Goal: Task Accomplishment & Management: Manage account settings

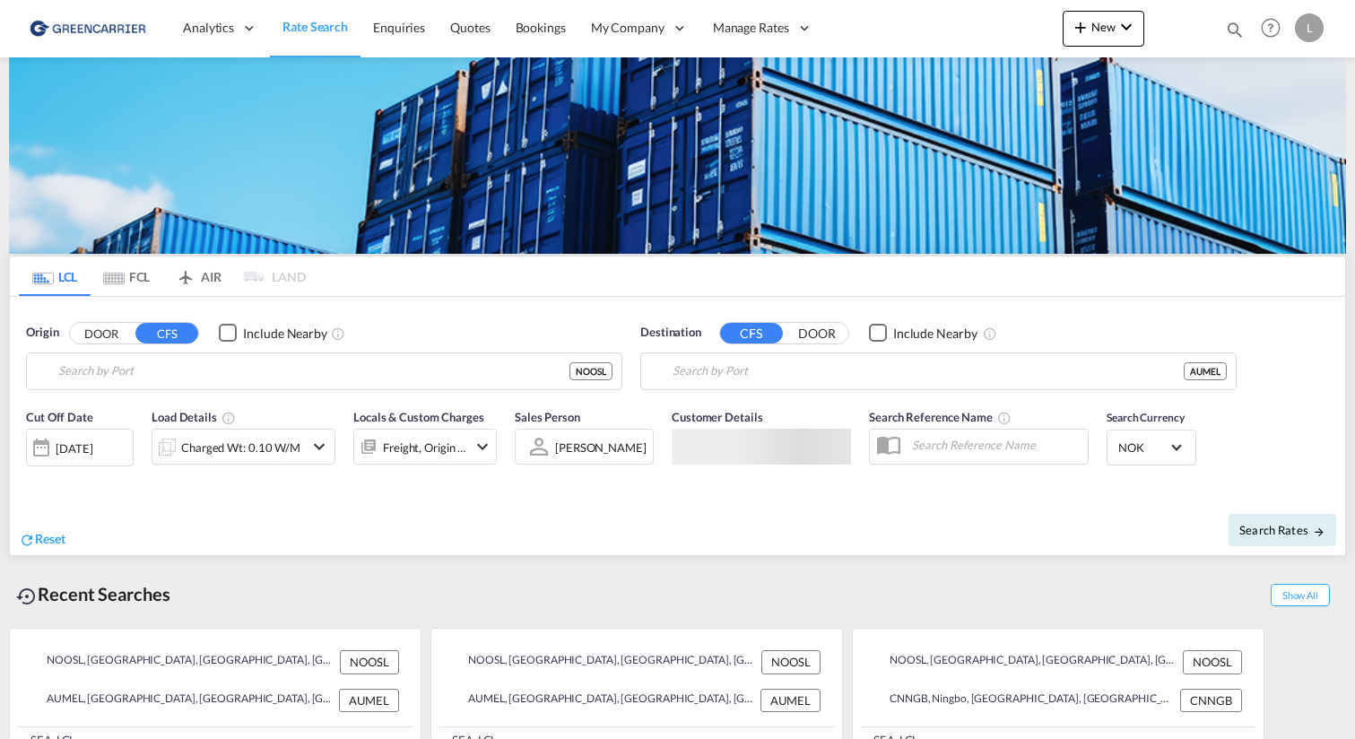
type input "[GEOGRAPHIC_DATA], NOOSL"
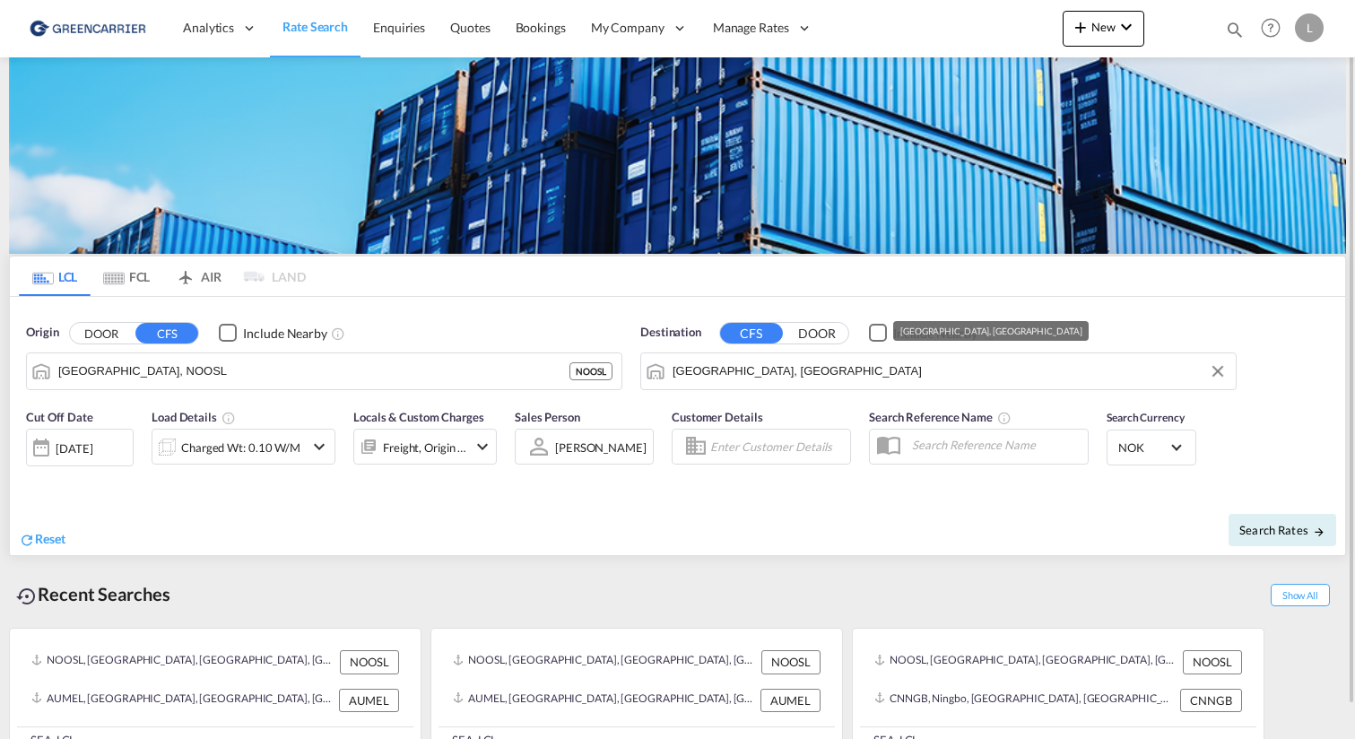
click at [812, 371] on input "[GEOGRAPHIC_DATA], [GEOGRAPHIC_DATA]" at bounding box center [949, 371] width 554 height 27
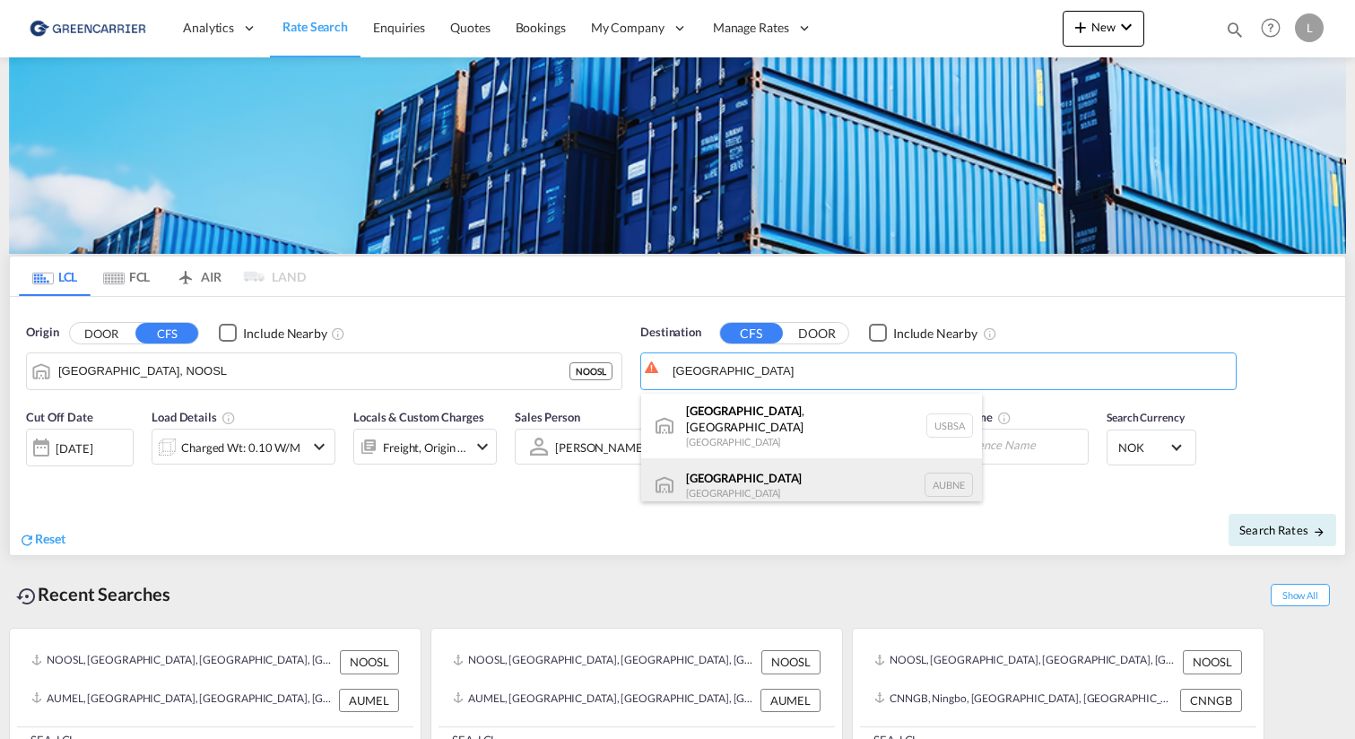
click at [818, 462] on div "[GEOGRAPHIC_DATA] [GEOGRAPHIC_DATA] AUBNE" at bounding box center [811, 485] width 341 height 54
type input "[GEOGRAPHIC_DATA], AUBNE"
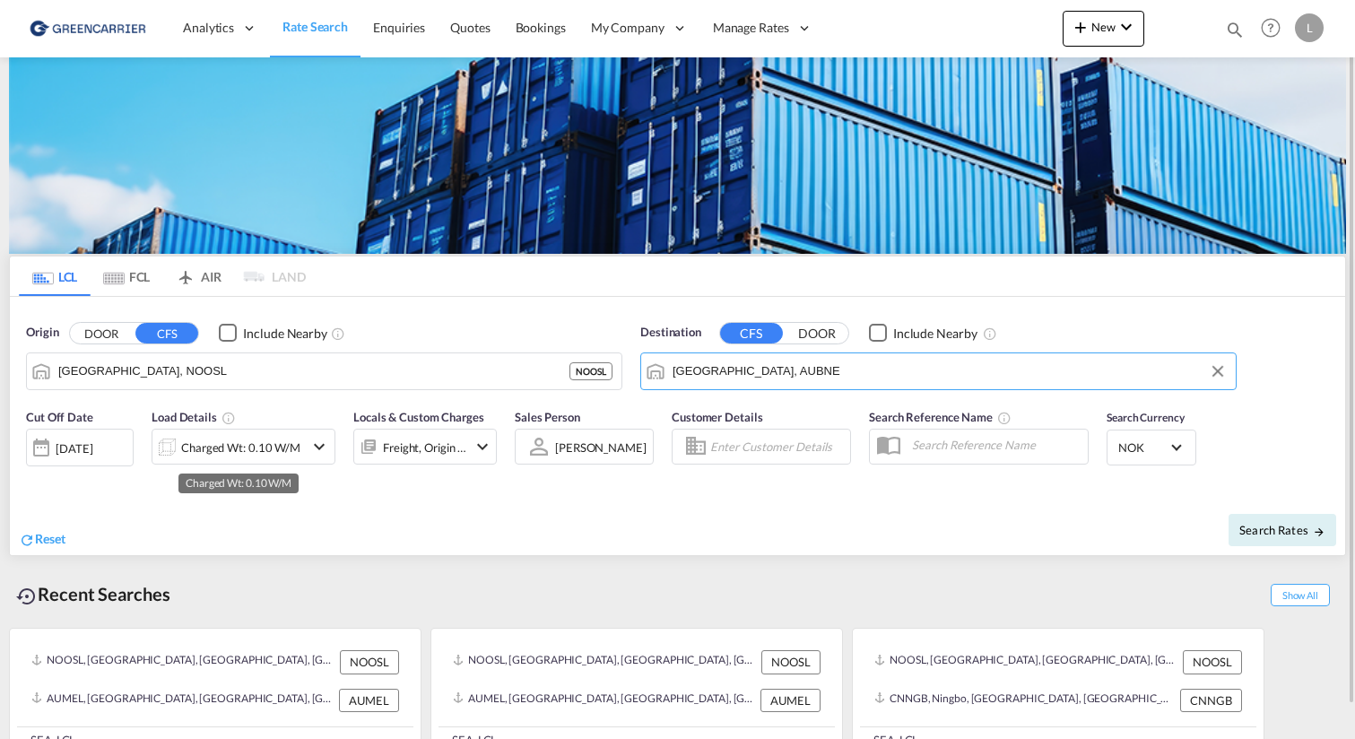
click at [221, 448] on div "Charged Wt: 0.10 W/M" at bounding box center [240, 447] width 119 height 25
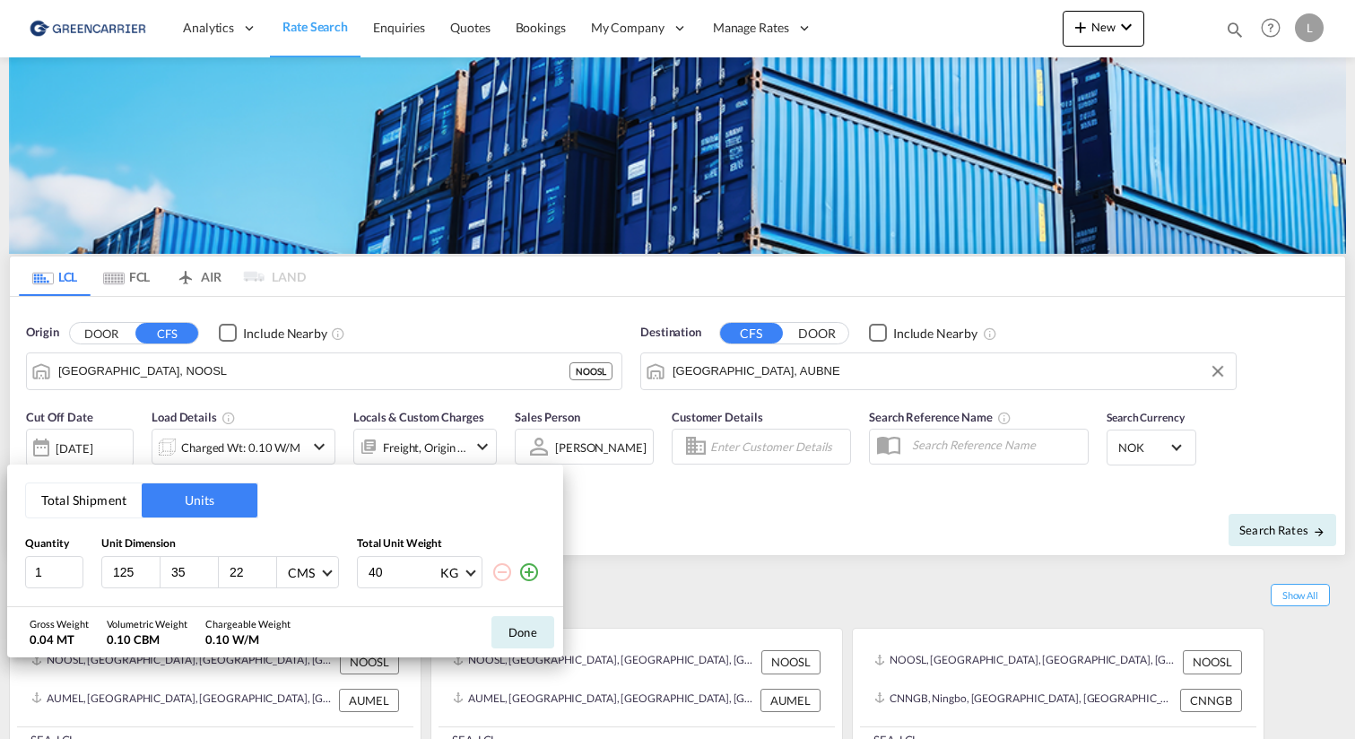
click at [115, 507] on button "Total Shipment" at bounding box center [84, 500] width 116 height 34
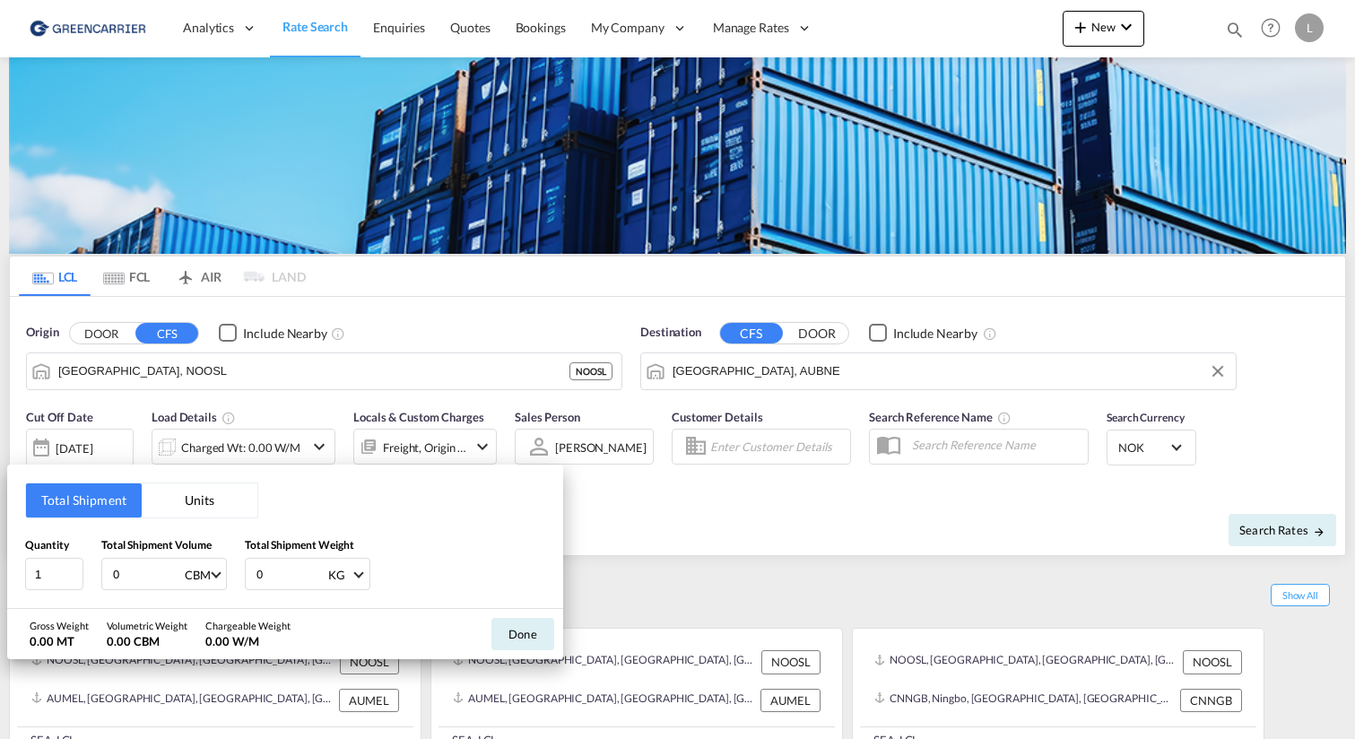
drag, startPoint x: 136, startPoint y: 581, endPoint x: 81, endPoint y: 550, distance: 63.4
click at [81, 550] on div "Quantity 1 Total Shipment Volume 0 CBM CBM CFT Total Shipment Weight 0 KG KG LB" at bounding box center [285, 563] width 520 height 54
type input "11.5"
type input "1000"
click at [510, 628] on button "Done" at bounding box center [522, 634] width 63 height 32
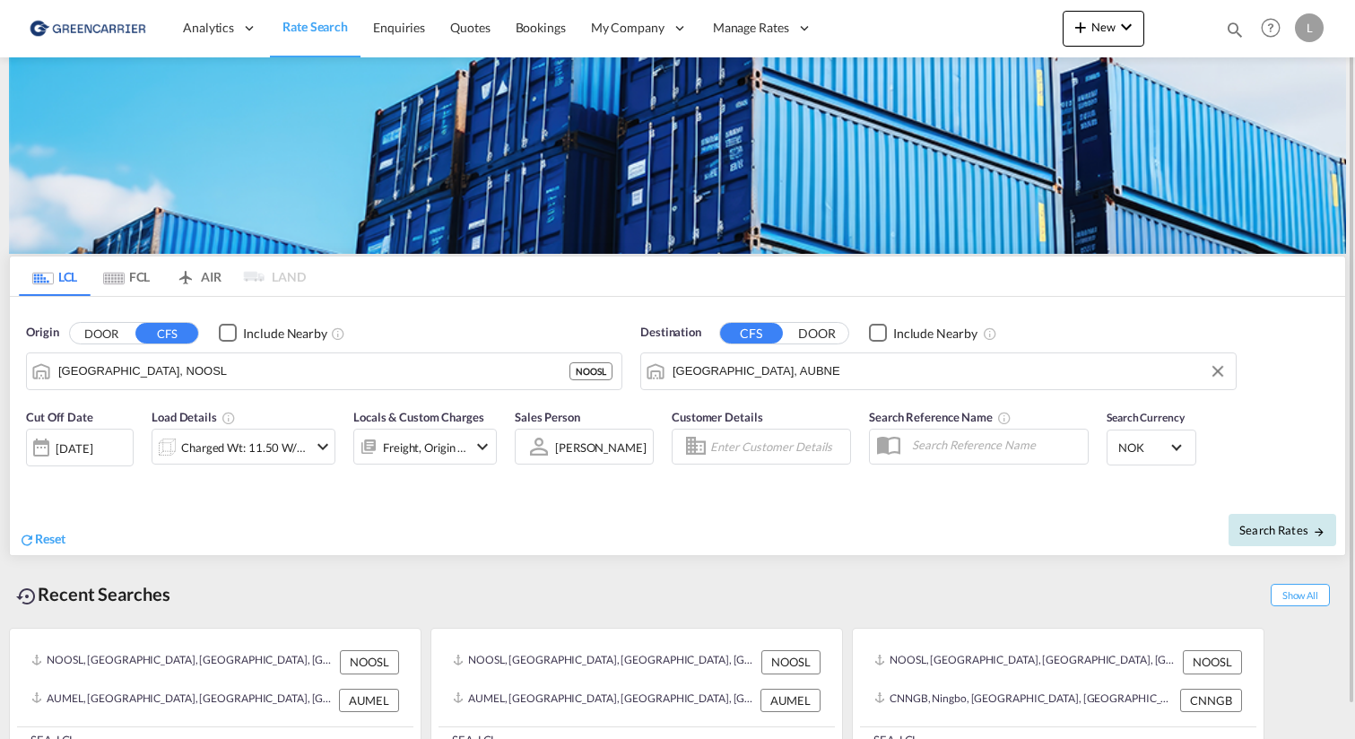
click at [1251, 534] on span "Search Rates" at bounding box center [1282, 530] width 86 height 14
type input "NOOSL to AUBNE / [DATE]"
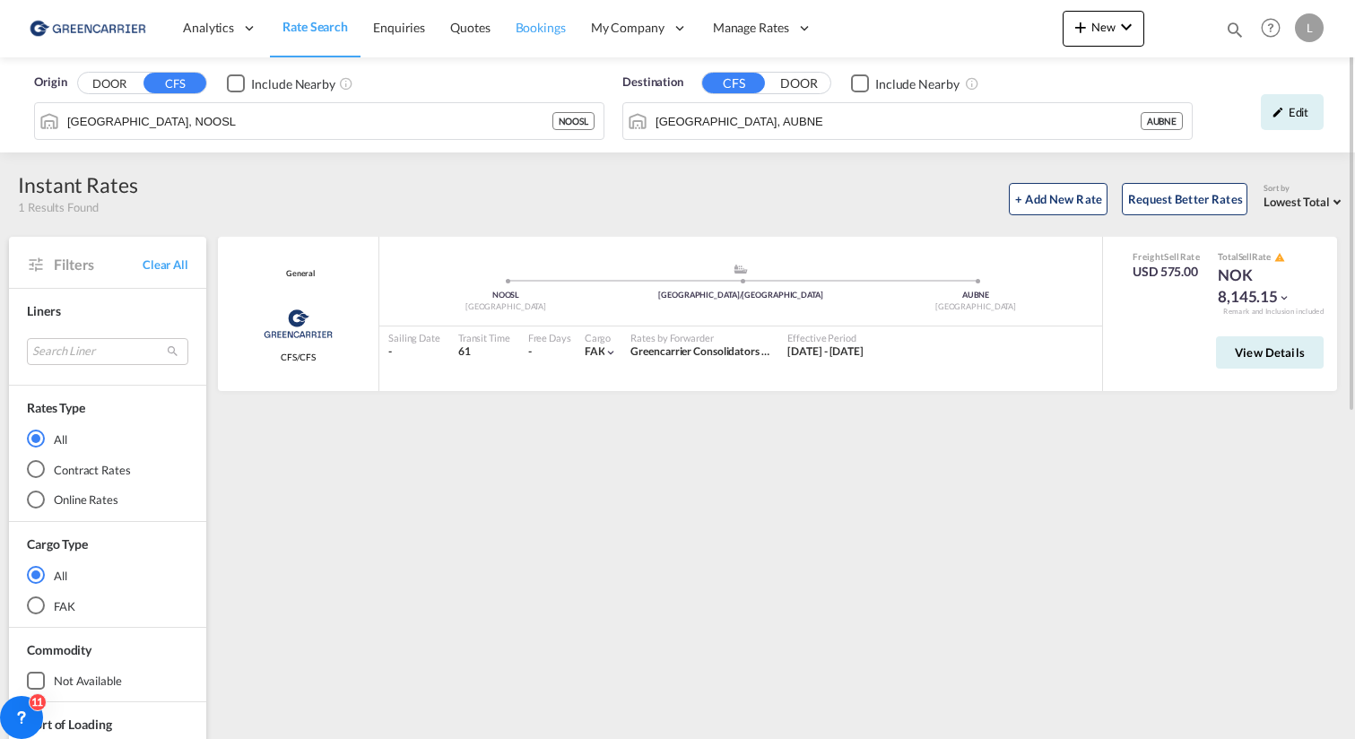
click at [511, 31] on link "Bookings" at bounding box center [540, 28] width 75 height 58
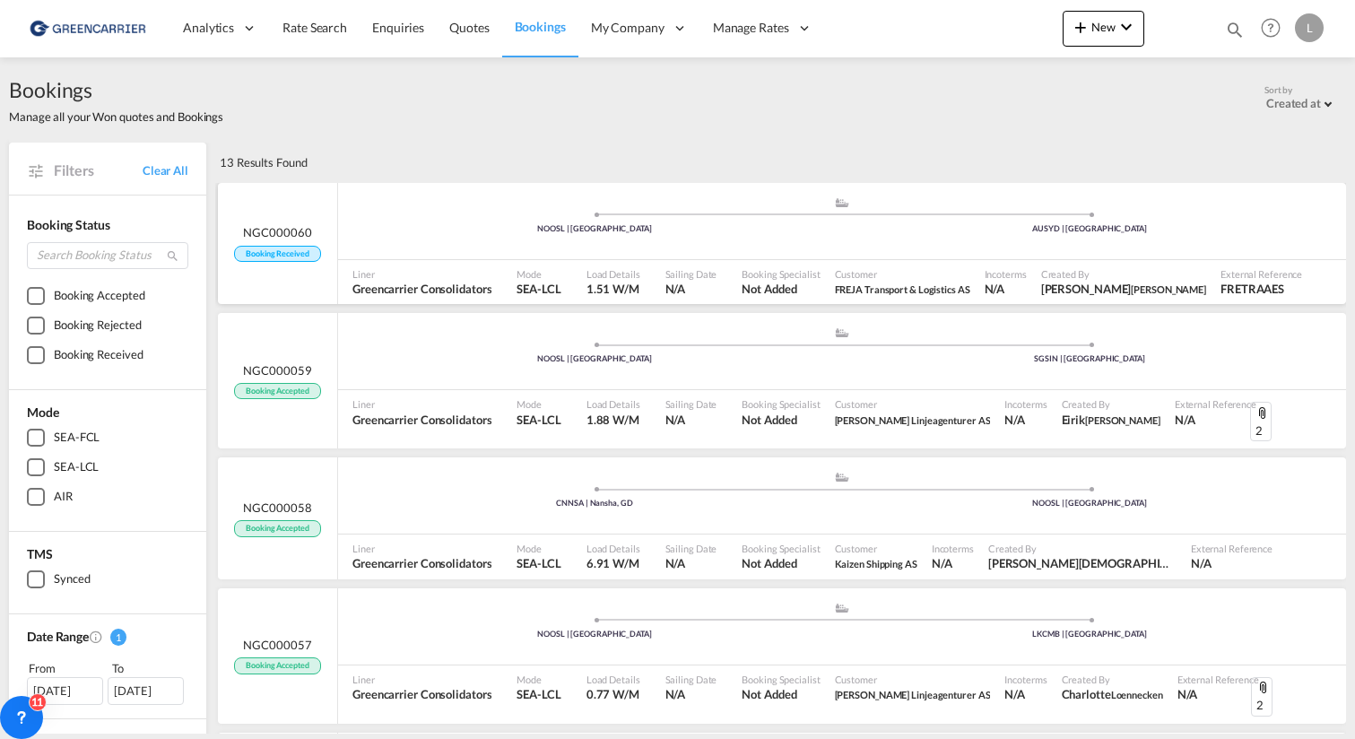
click at [493, 237] on div ".a{fill:#aaa8ad;} .a{fill:#aaa8ad;} NOOSL | [GEOGRAPHIC_DATA] AUSYD | [GEOGRAPH…" at bounding box center [842, 223] width 1008 height 54
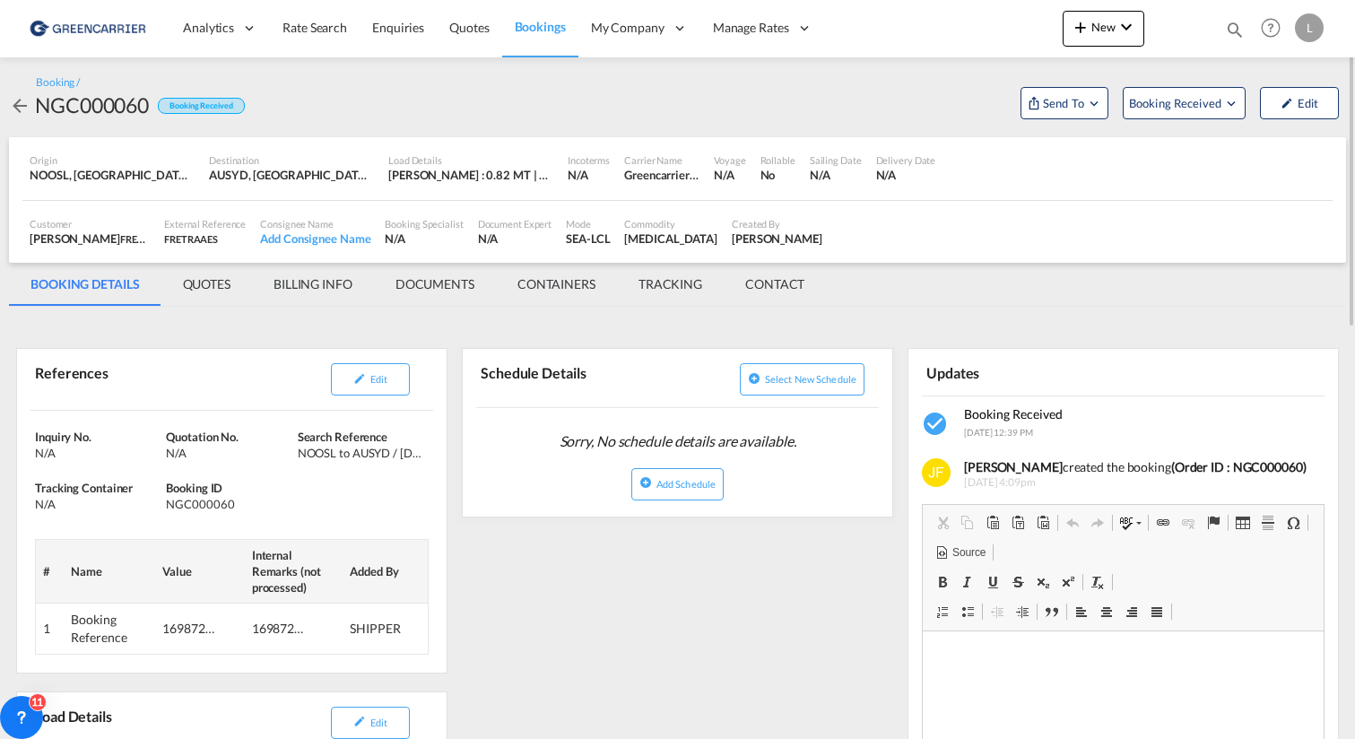
click at [1006, 3] on div "Analytics Reports Dashboard Rate Search Enquiries Quotes Bookings" at bounding box center [677, 28] width 1301 height 56
click at [1074, 108] on span "Send To" at bounding box center [1063, 103] width 45 height 18
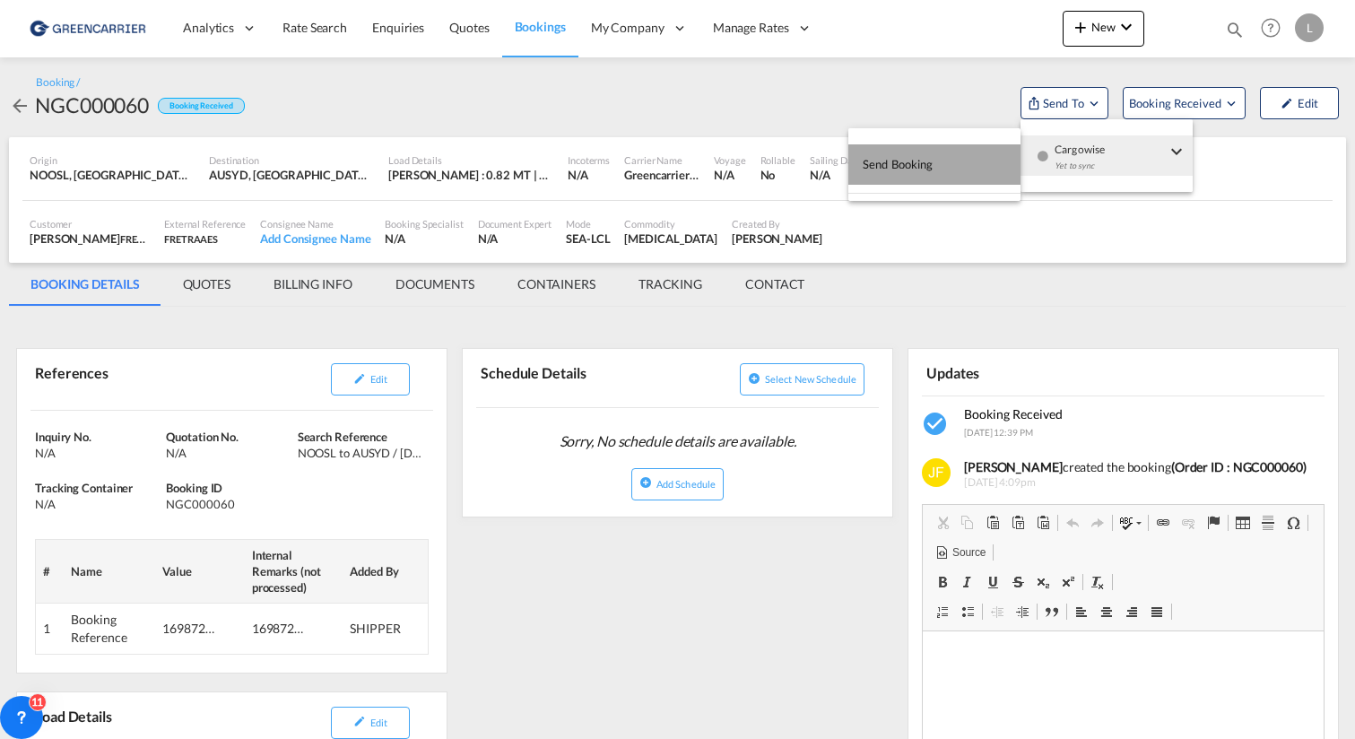
click at [957, 167] on button "Send Booking" at bounding box center [934, 164] width 172 height 40
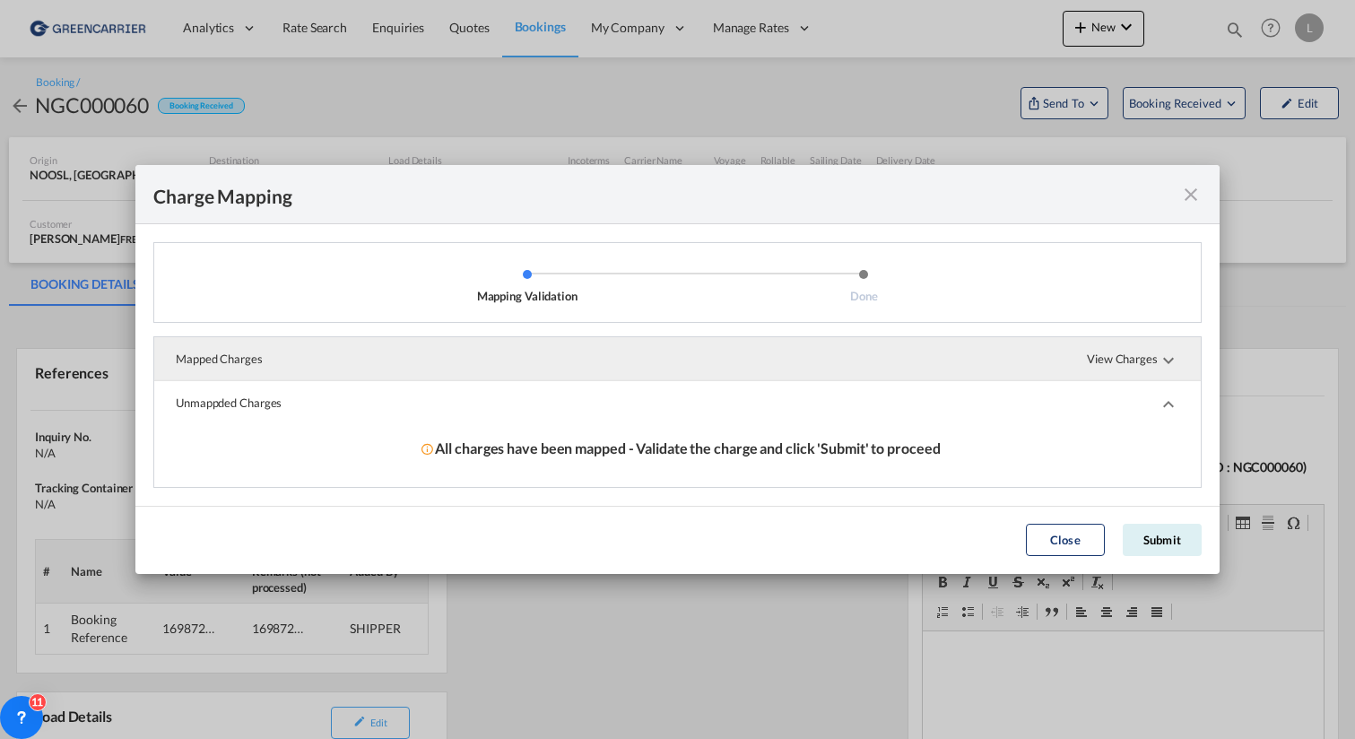
click at [1162, 363] on md-icon "icon-chevron-down" at bounding box center [1168, 361] width 22 height 22
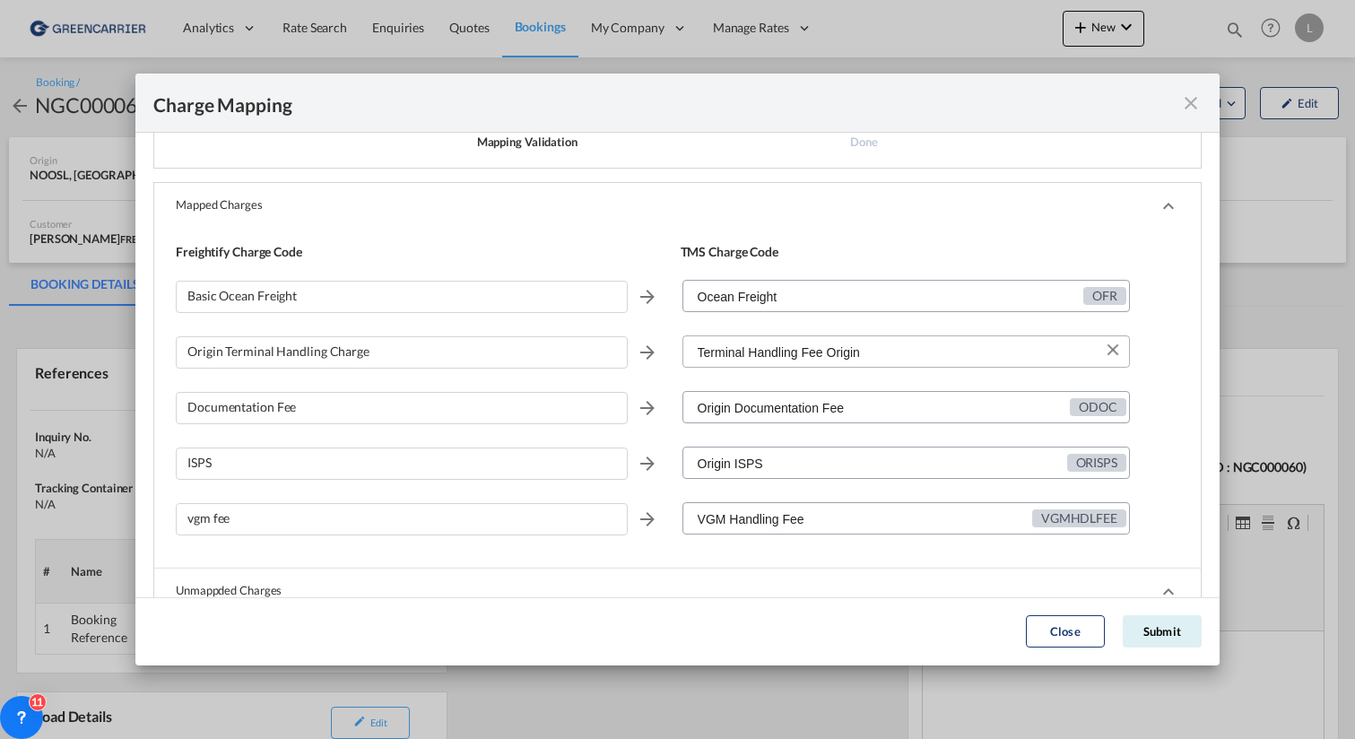
scroll to position [159, 0]
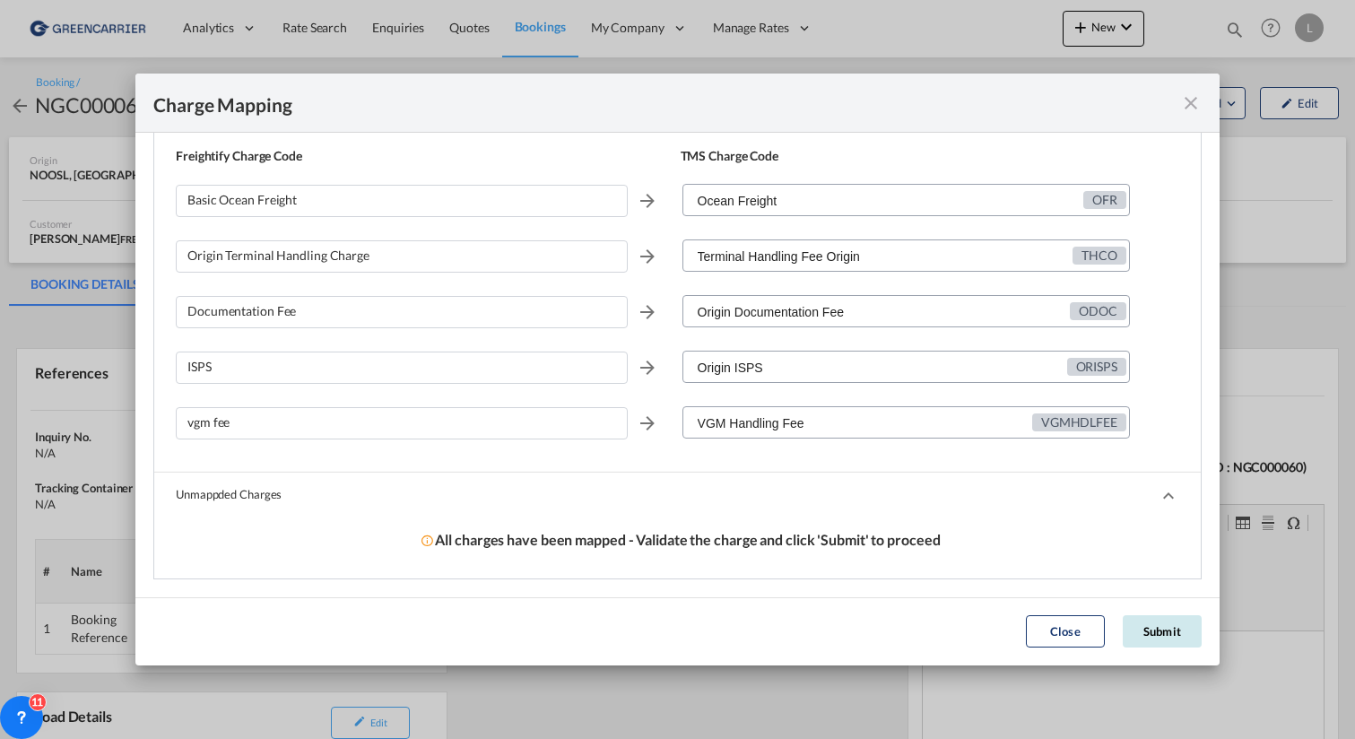
click at [1161, 639] on button "Submit" at bounding box center [1161, 631] width 79 height 32
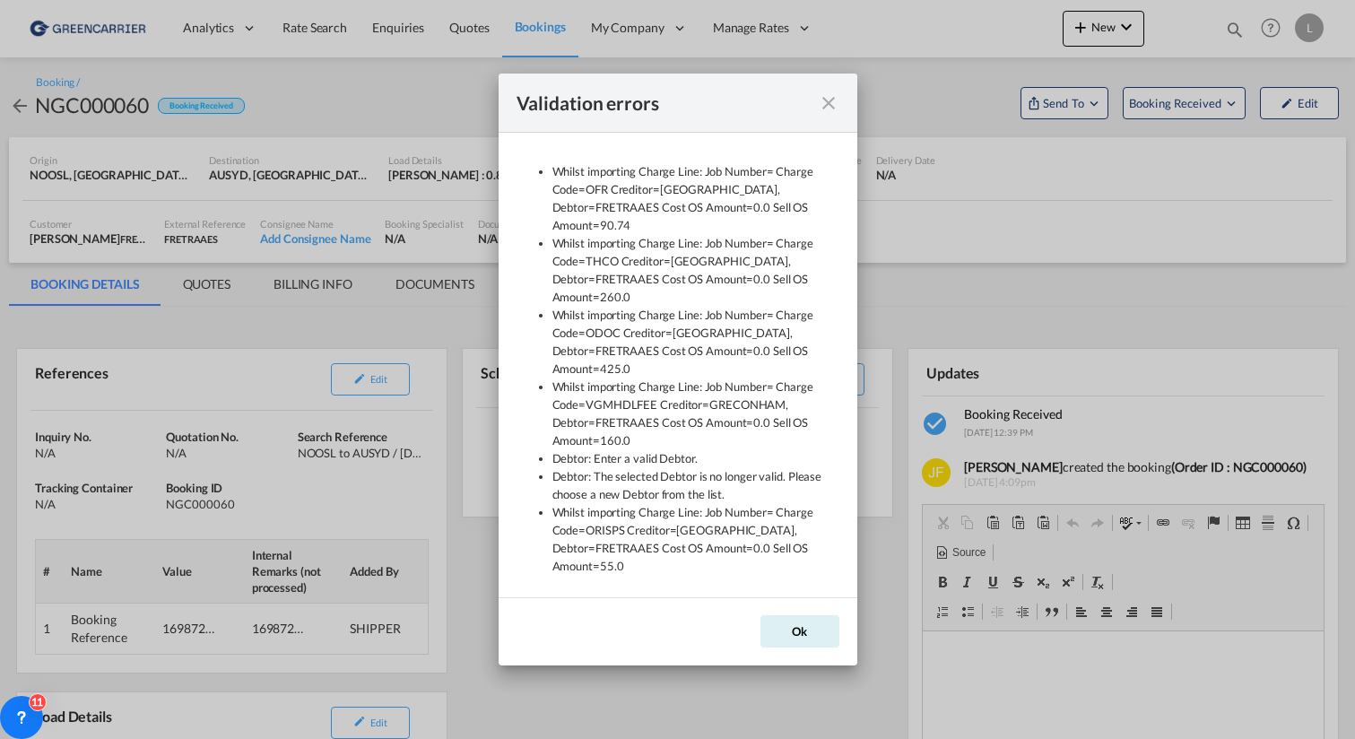
scroll to position [7, 0]
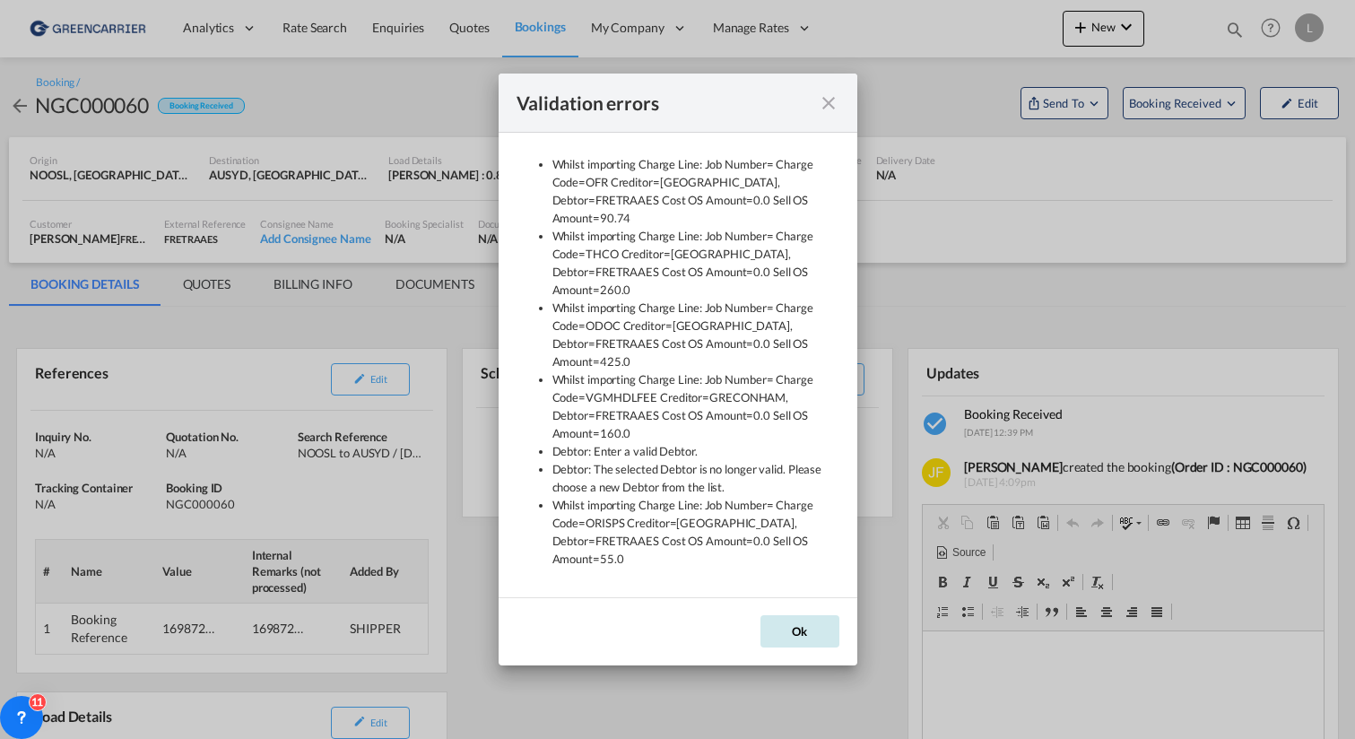
click at [777, 636] on button "Ok" at bounding box center [799, 631] width 79 height 32
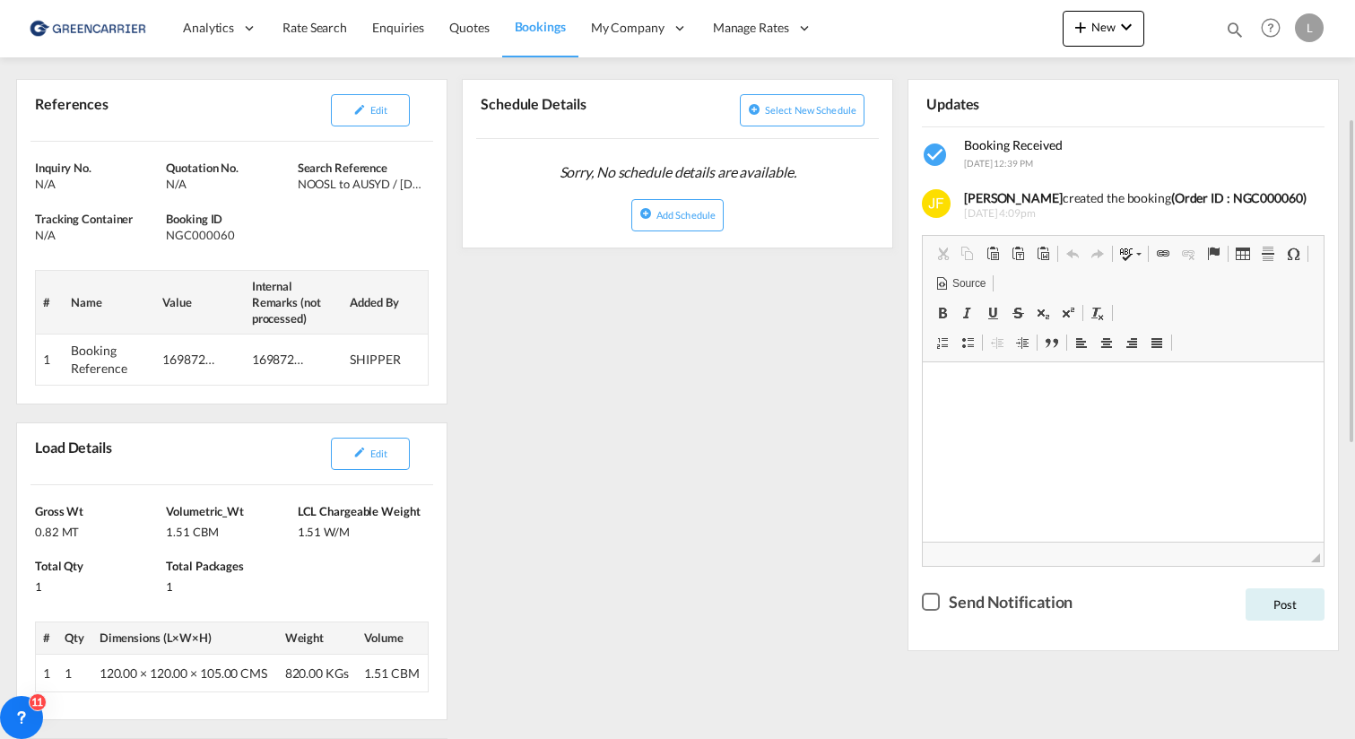
scroll to position [179, 0]
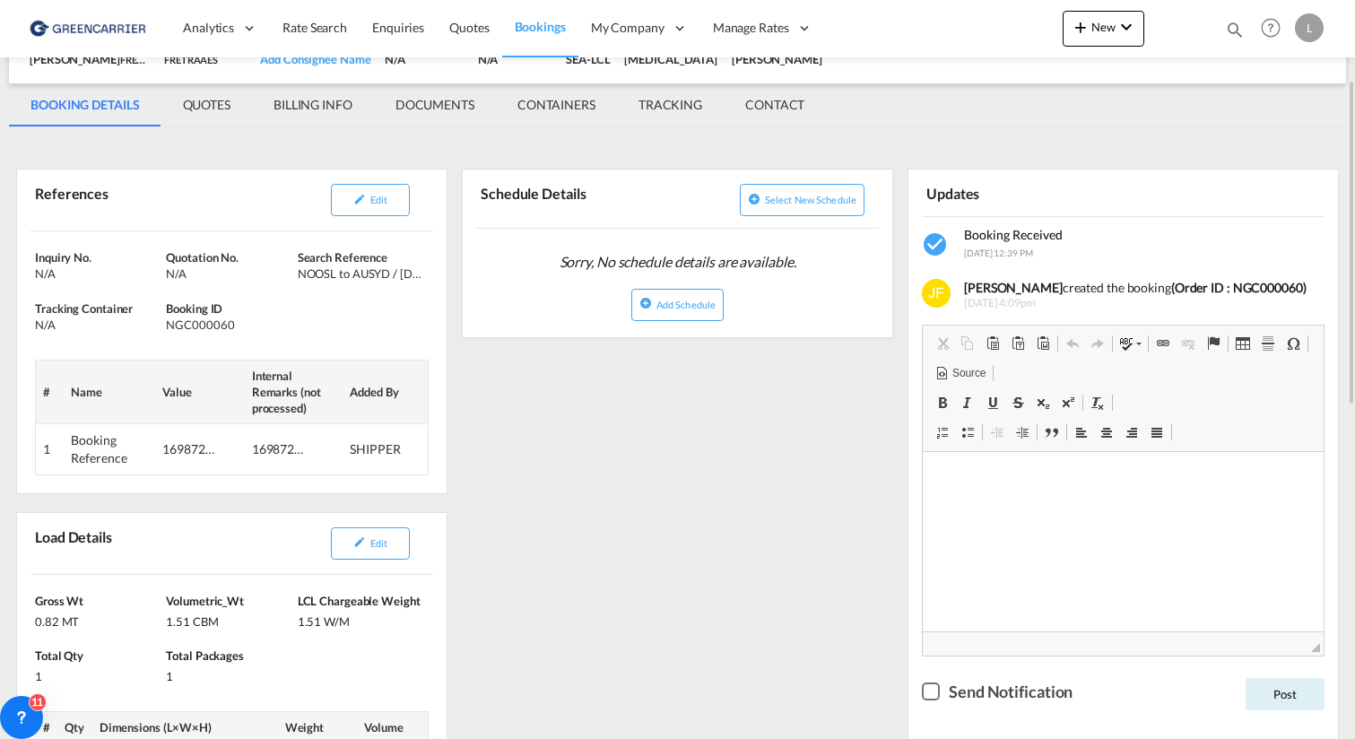
click at [207, 327] on div "NGC000060" at bounding box center [229, 324] width 126 height 16
copy div "NGC000060"
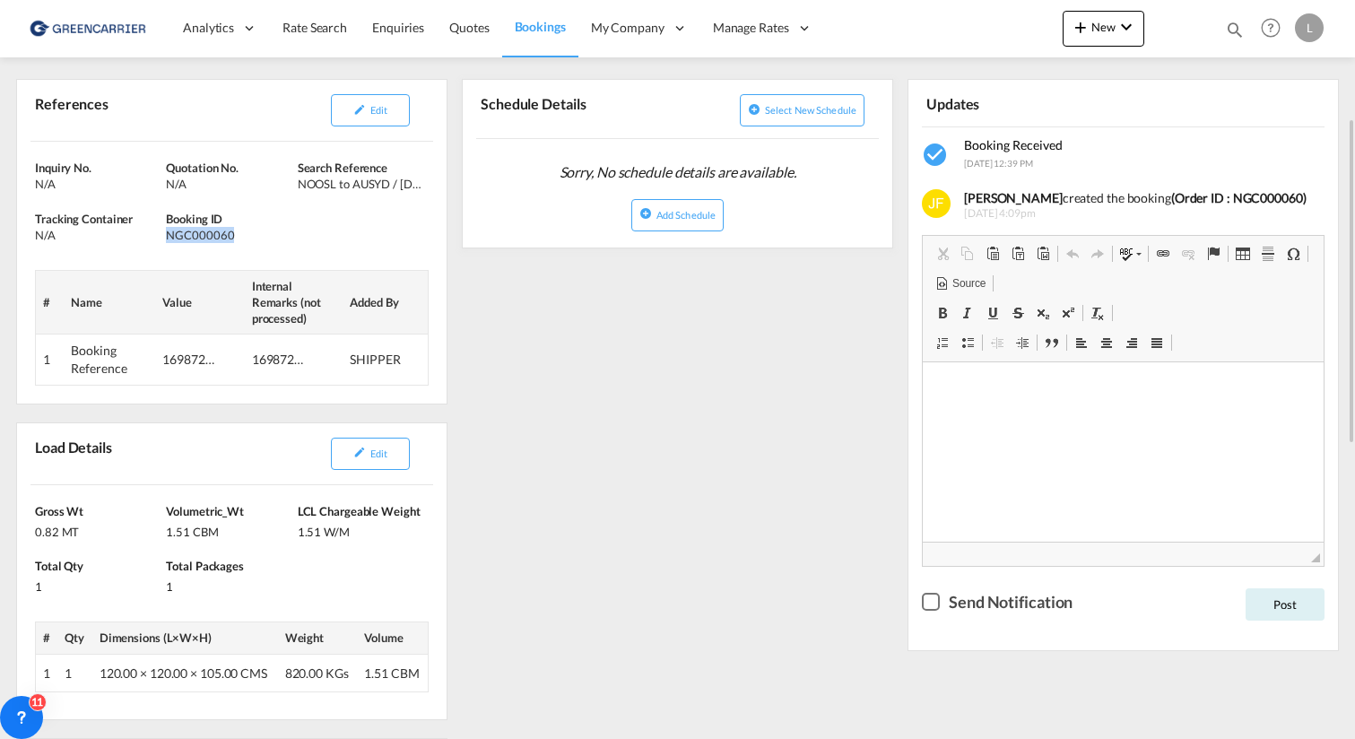
click at [166, 357] on div "169872/JFL" at bounding box center [189, 360] width 54 height 18
click at [186, 357] on div "169872/JFL" at bounding box center [189, 360] width 54 height 18
copy div "169872"
click at [377, 109] on span "Edit" at bounding box center [378, 110] width 17 height 12
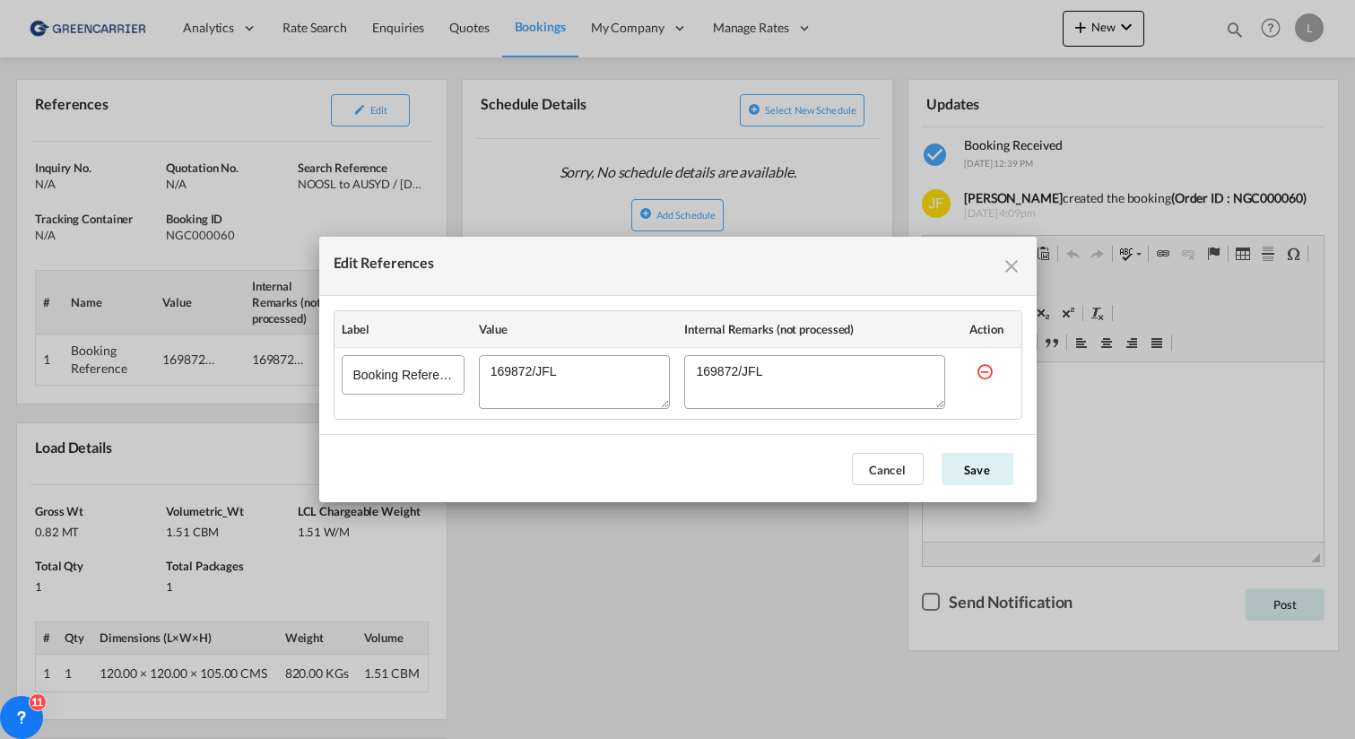
drag, startPoint x: 613, startPoint y: 382, endPoint x: 368, endPoint y: 342, distance: 247.9
click at [368, 342] on table "Label Value Internal Remarks (not processed) Action Booking Reference" at bounding box center [677, 365] width 687 height 108
click at [882, 472] on button "Cancel" at bounding box center [888, 469] width 72 height 32
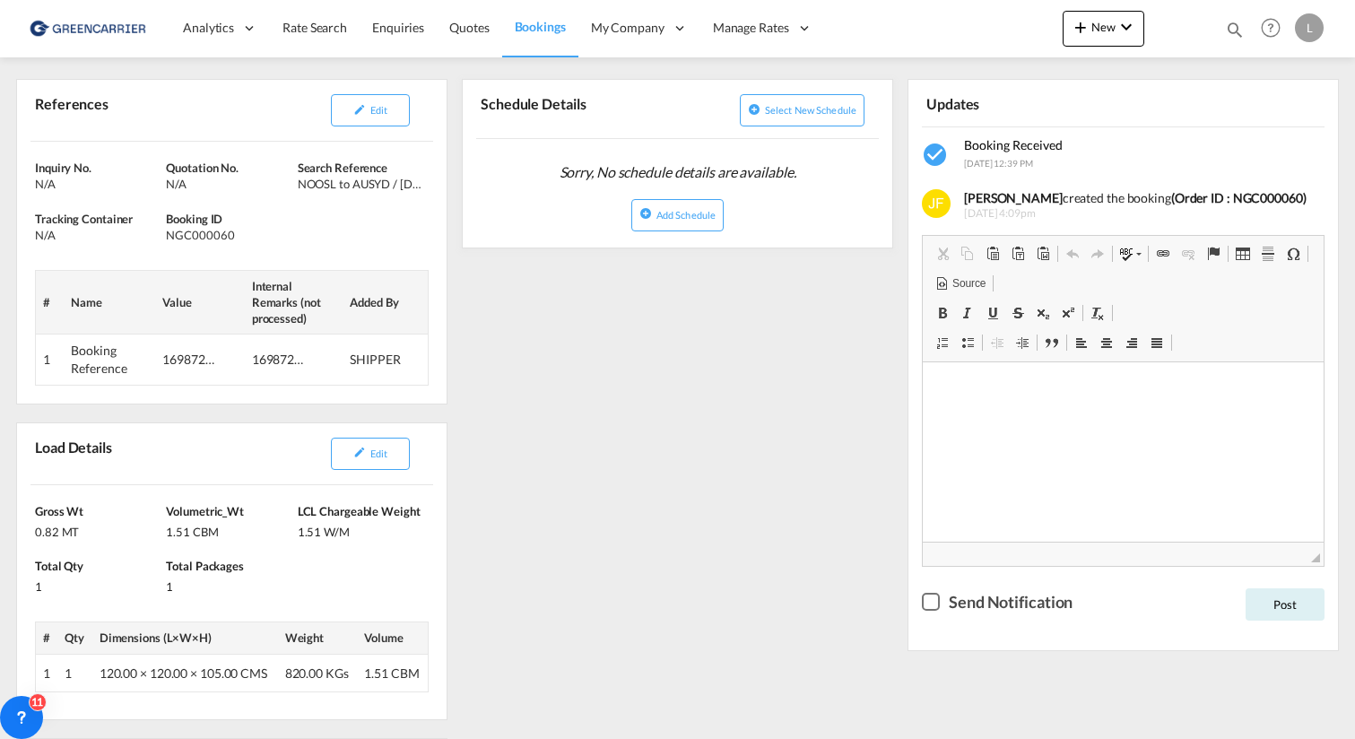
scroll to position [0, 0]
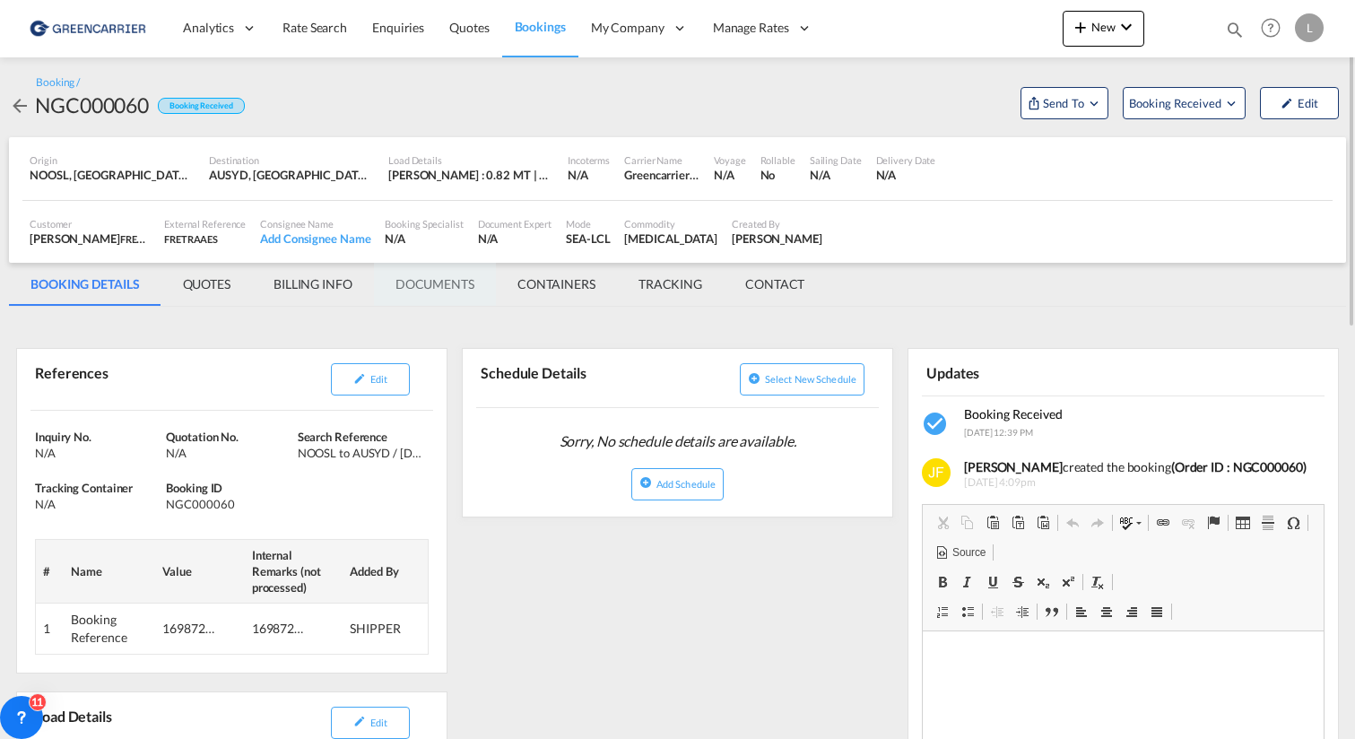
click at [436, 279] on md-tab-item "DOCUMENTS" at bounding box center [435, 284] width 122 height 43
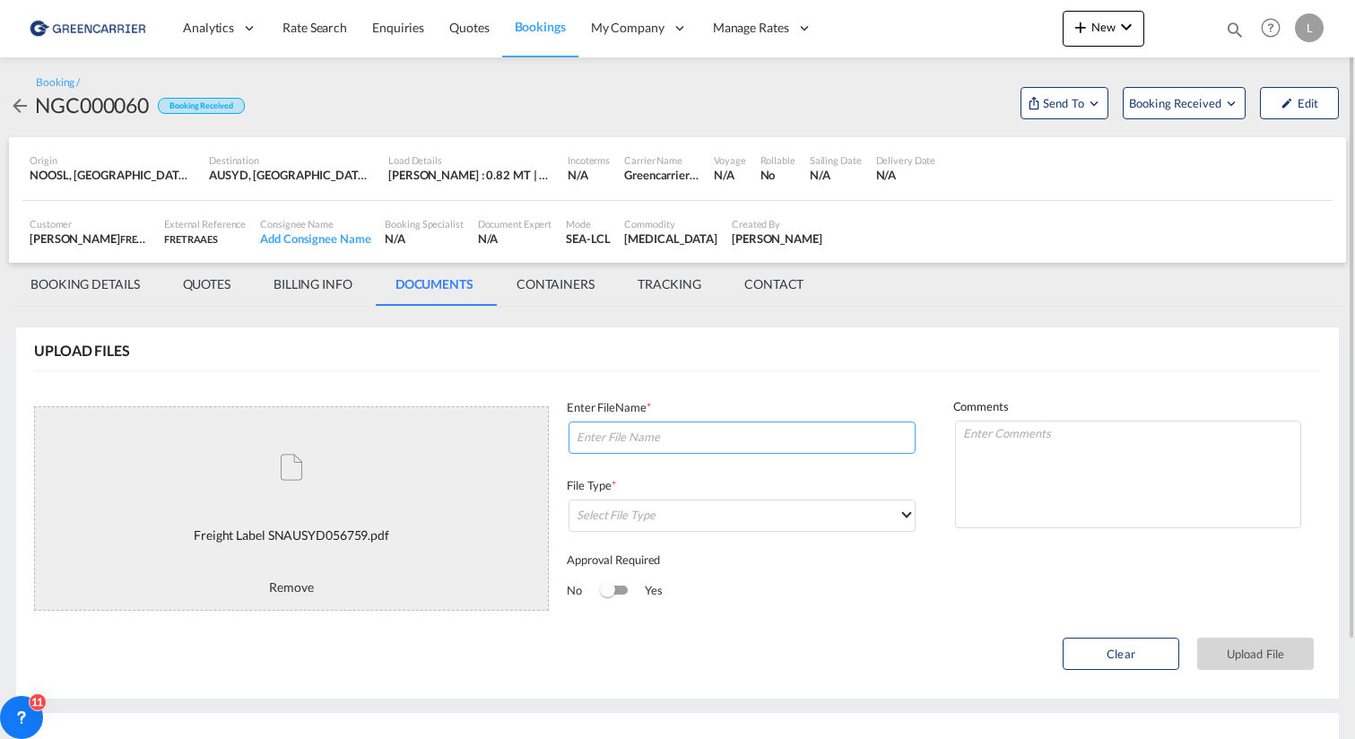
click at [688, 448] on input at bounding box center [741, 437] width 347 height 32
paste input "SNAUSYD056759"
type input "SNAUSYD056759 LABEL"
click at [661, 525] on md-select "Select File Type DO/CRO Draft B/L Freight Invoice Commercial Invoice Original B…" at bounding box center [741, 515] width 347 height 32
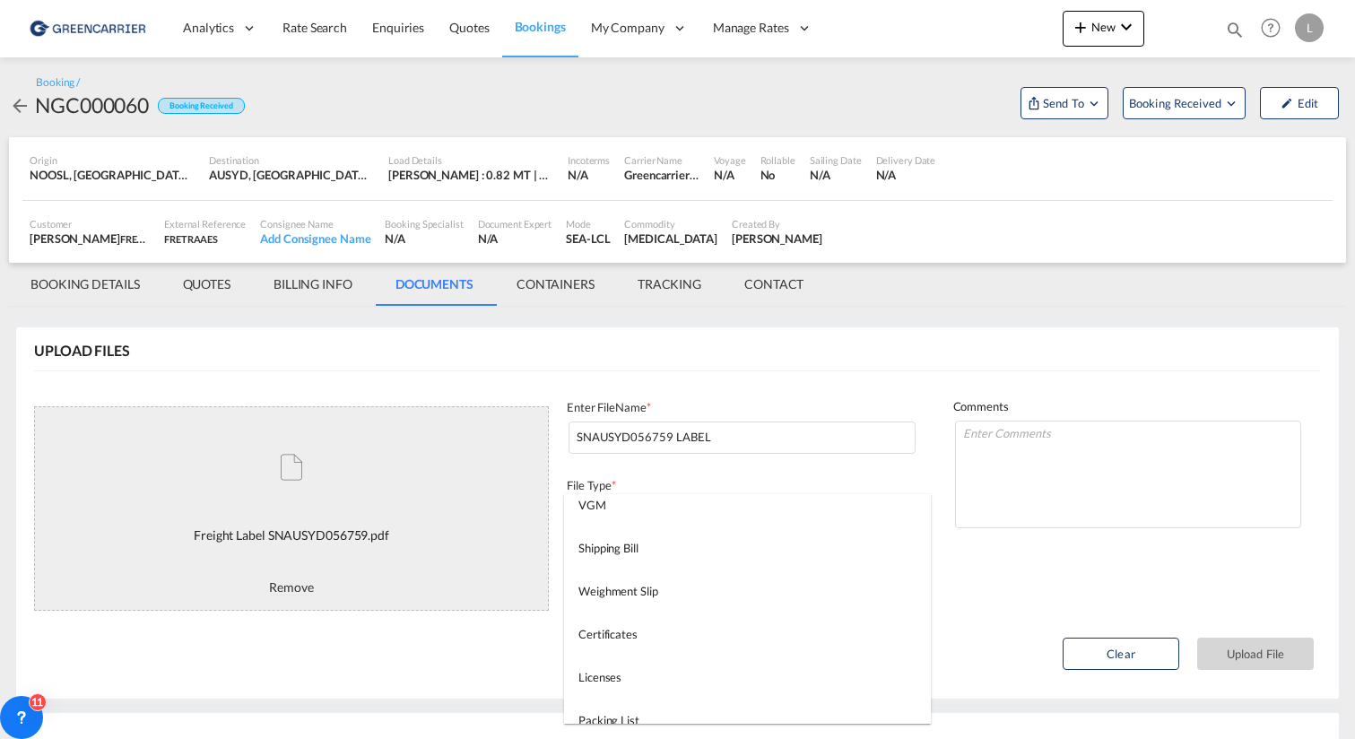
scroll to position [459, 0]
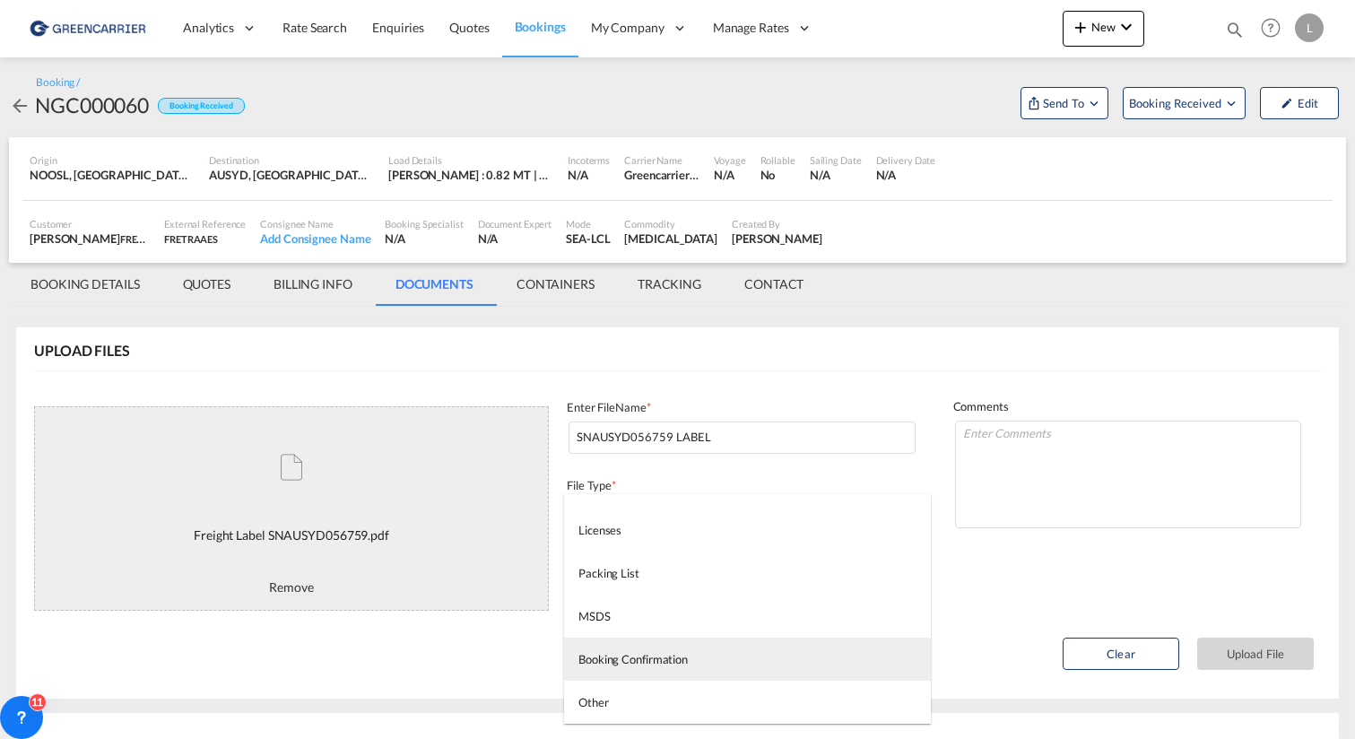
click at [641, 671] on md-option "Booking Confirmation" at bounding box center [747, 658] width 367 height 43
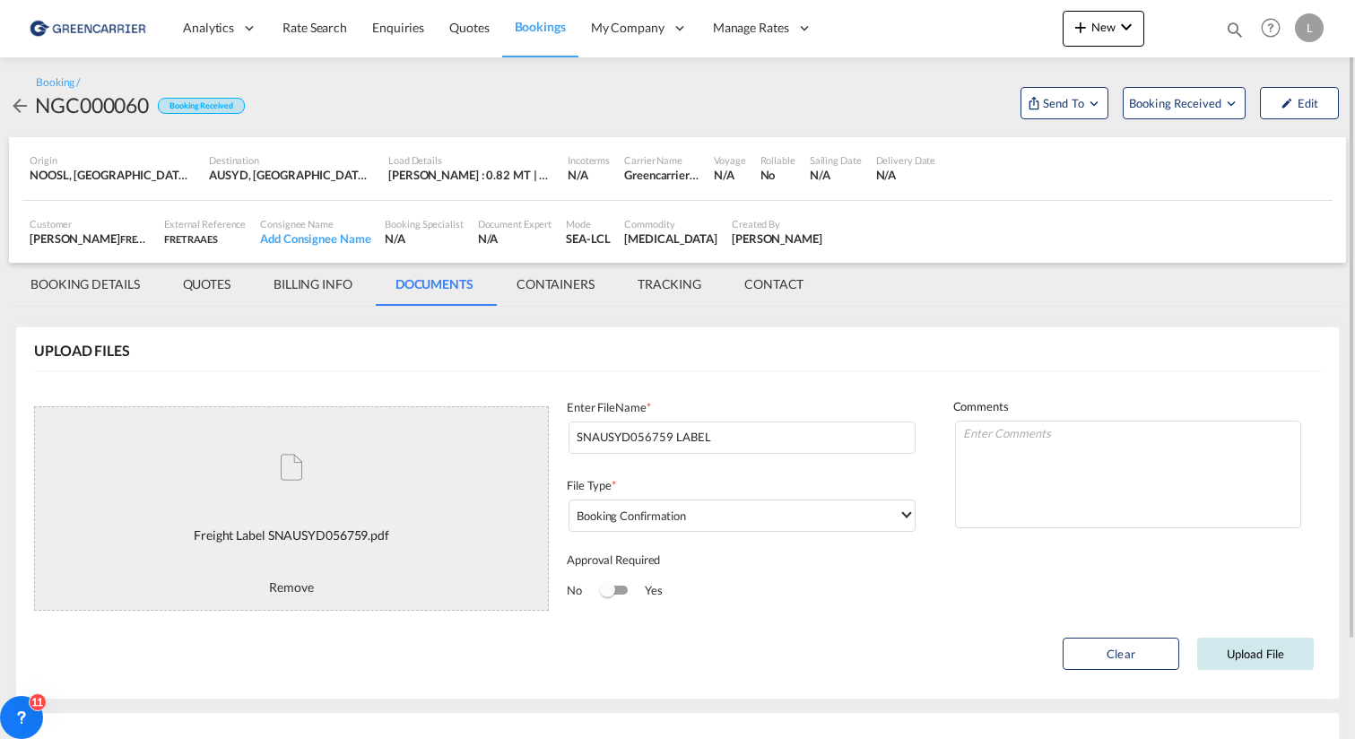
click at [1244, 654] on button "Upload File" at bounding box center [1255, 653] width 117 height 32
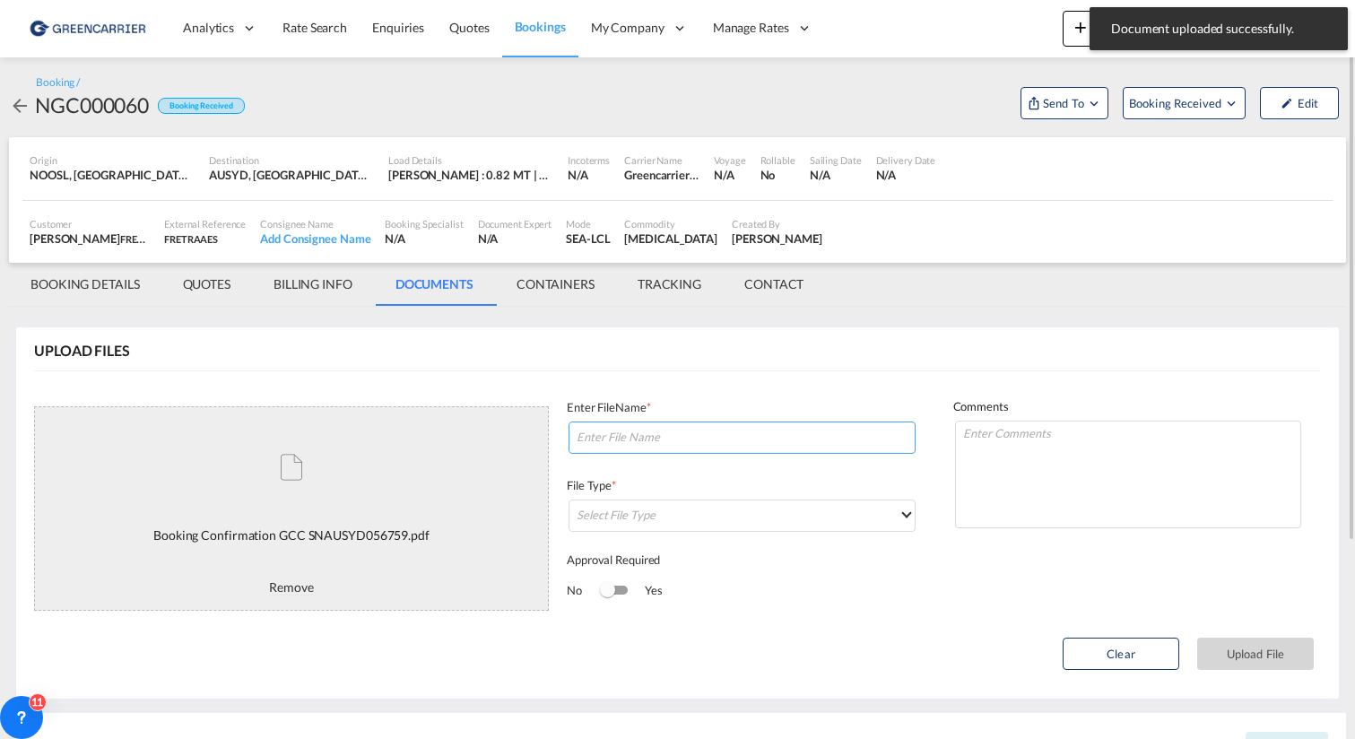
click at [773, 437] on input at bounding box center [741, 437] width 347 height 32
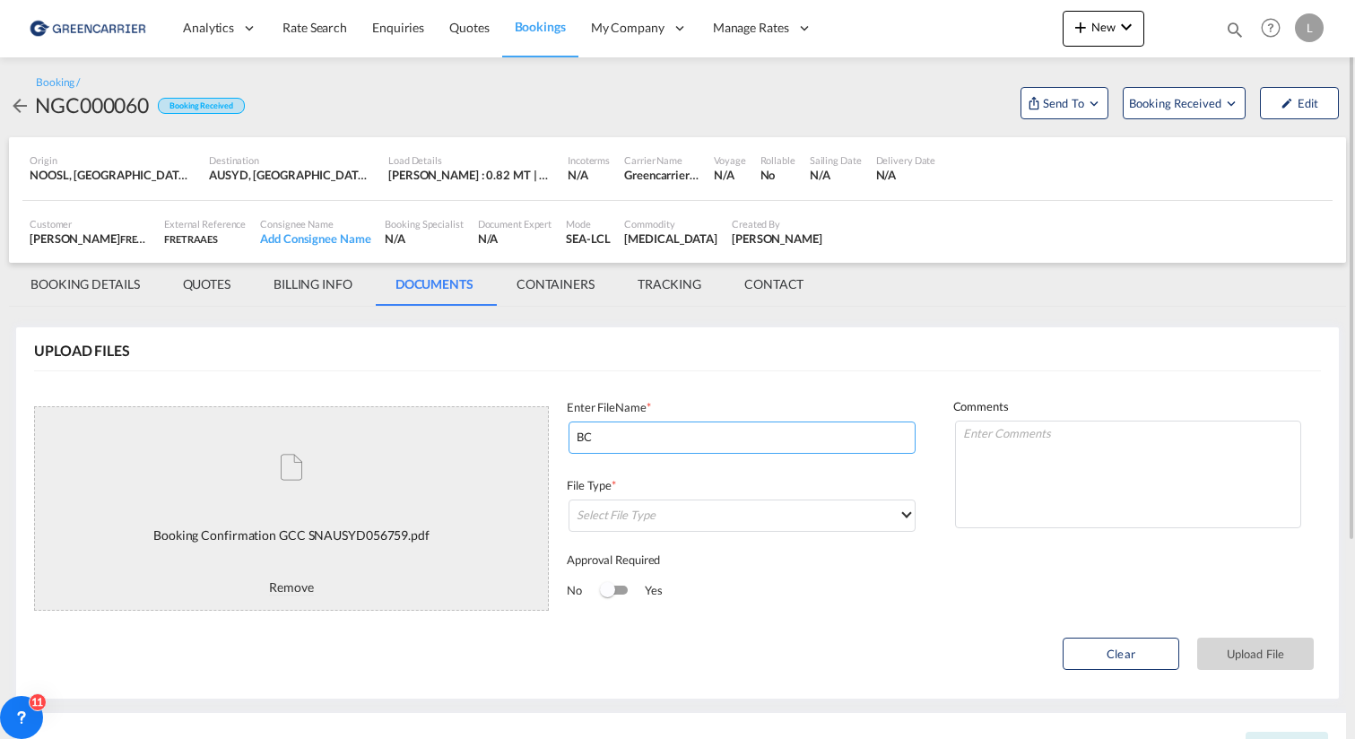
paste input "SNAUSYD056759"
type input "BC SNAUSYD056759"
click at [730, 520] on md-select "Select File Type" at bounding box center [741, 515] width 347 height 32
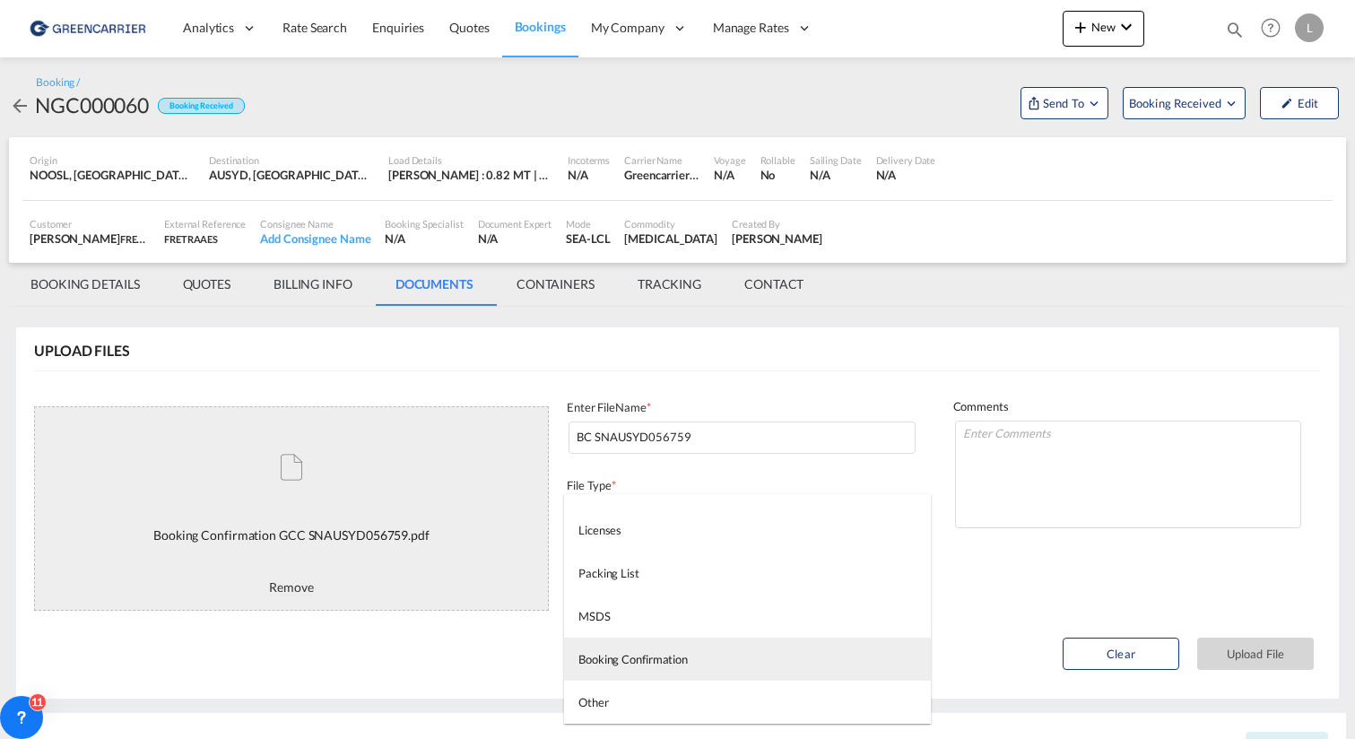
click at [697, 644] on md-option "Booking Confirmation" at bounding box center [747, 658] width 367 height 43
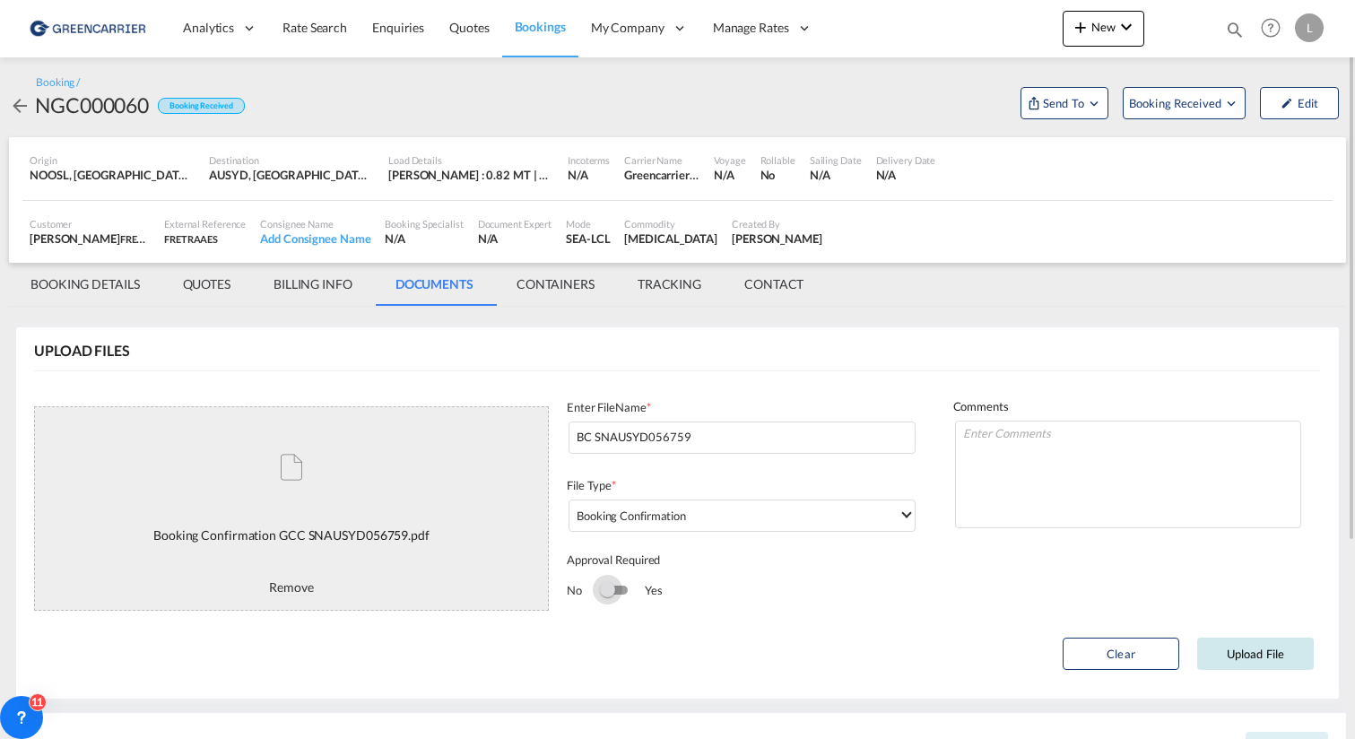
click at [1246, 639] on button "Upload File" at bounding box center [1255, 653] width 117 height 32
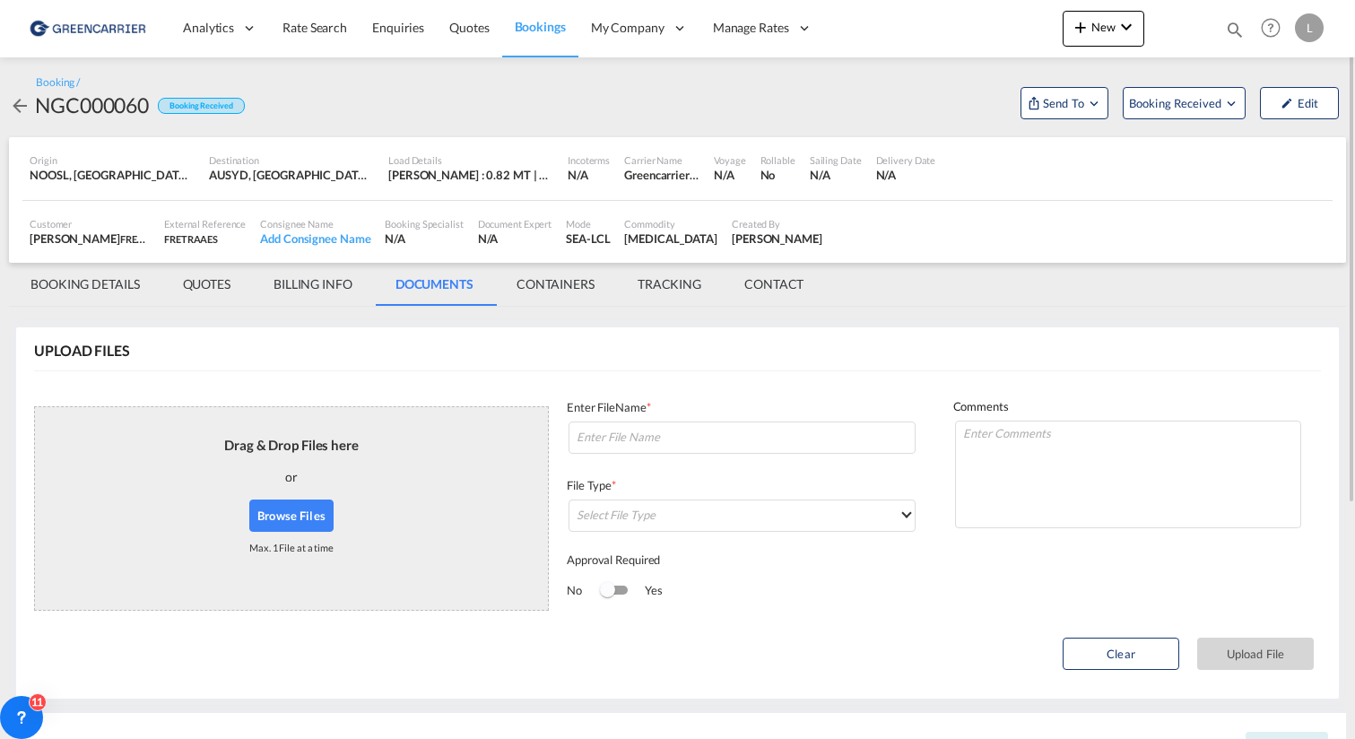
click at [22, 103] on md-icon "icon-arrow-left" at bounding box center [20, 106] width 22 height 22
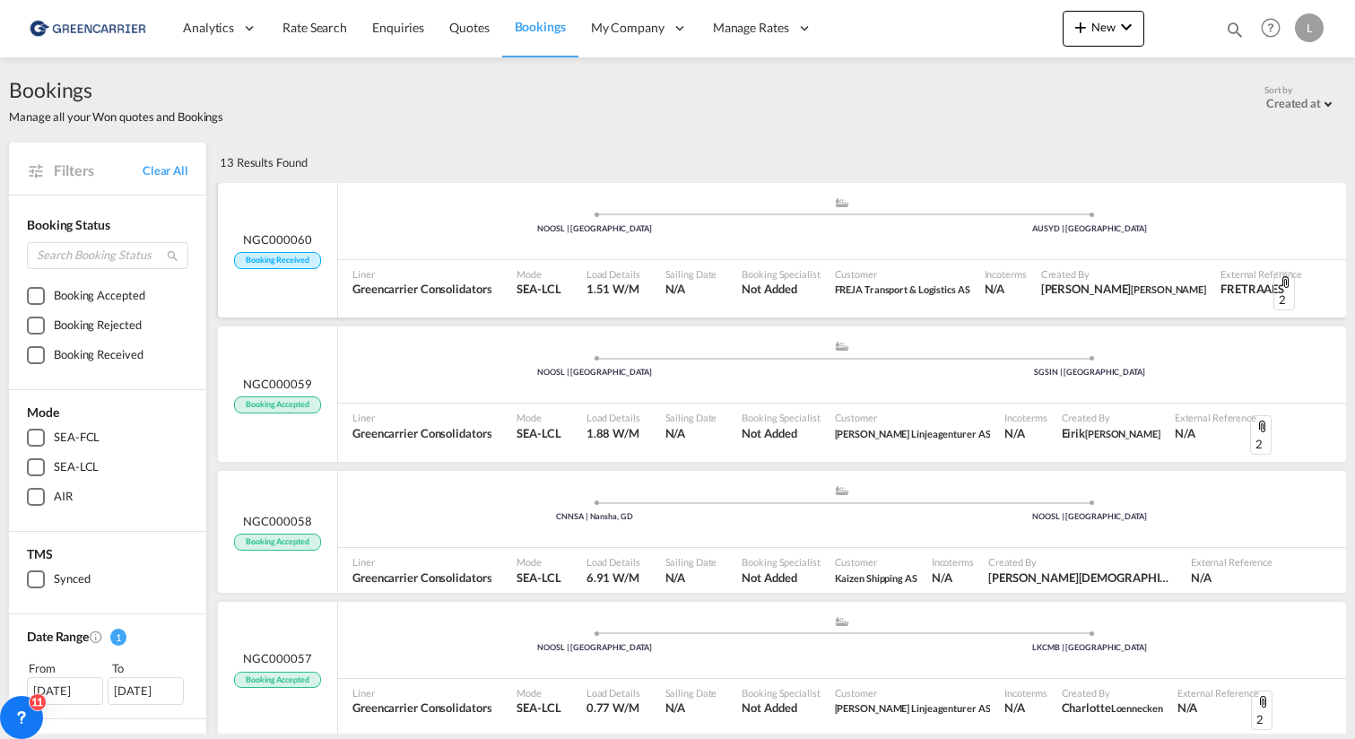
click at [322, 237] on div "NGC000060 Booking Received" at bounding box center [278, 250] width 120 height 135
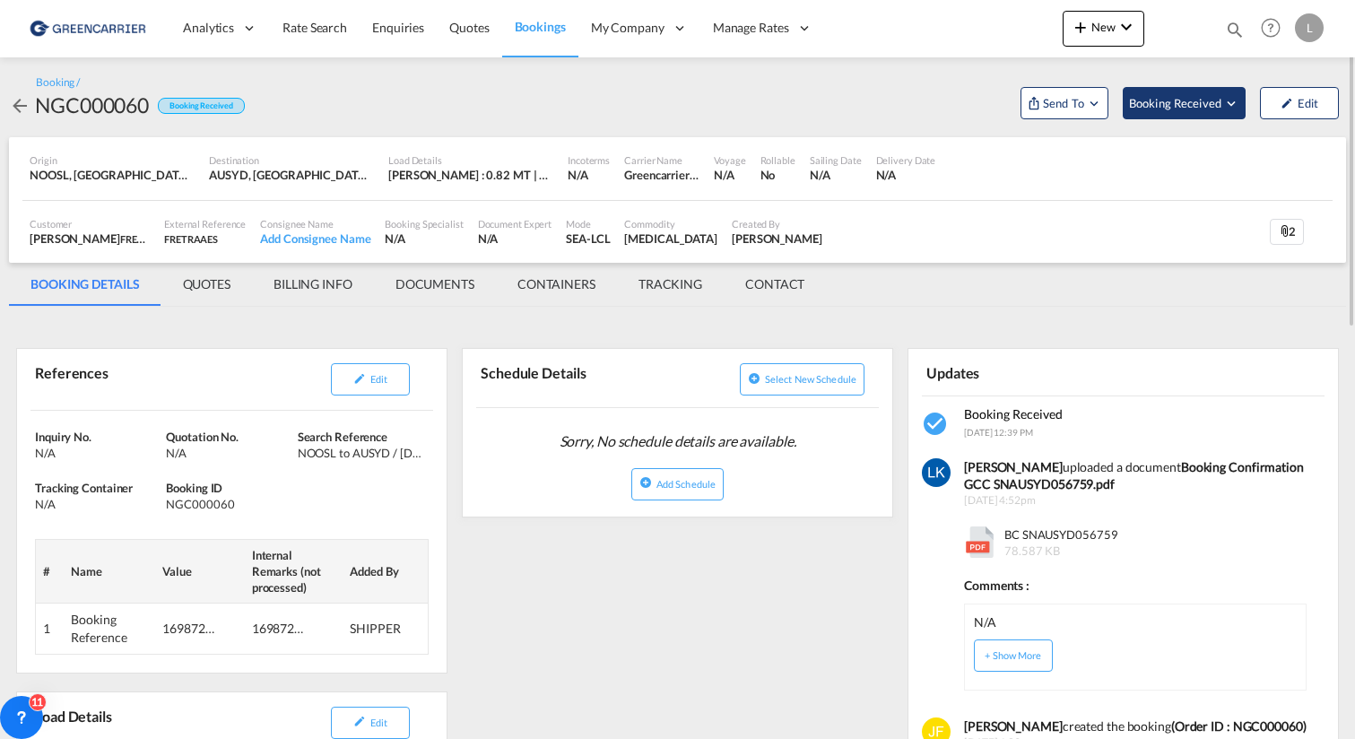
click at [1180, 103] on span "Booking Received" at bounding box center [1176, 103] width 94 height 18
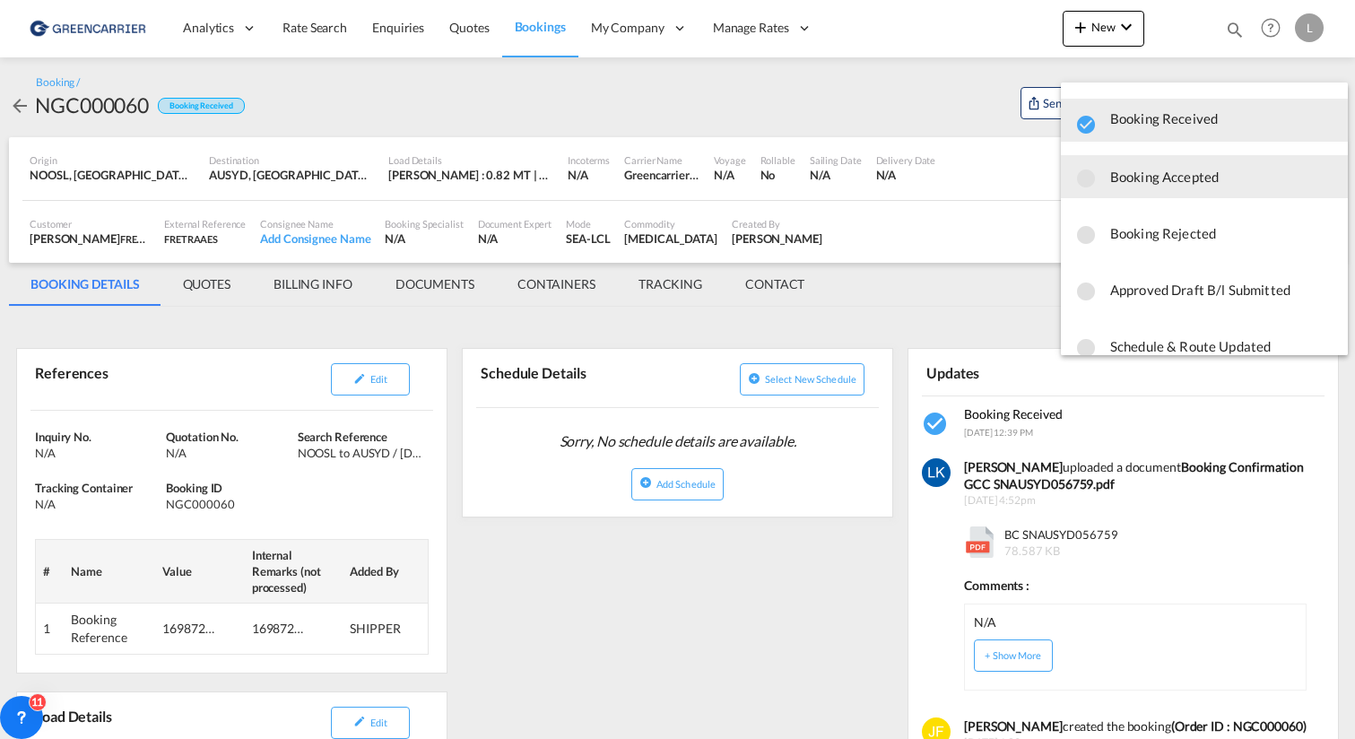
click at [1202, 187] on span "Booking Accepted" at bounding box center [1221, 176] width 223 height 32
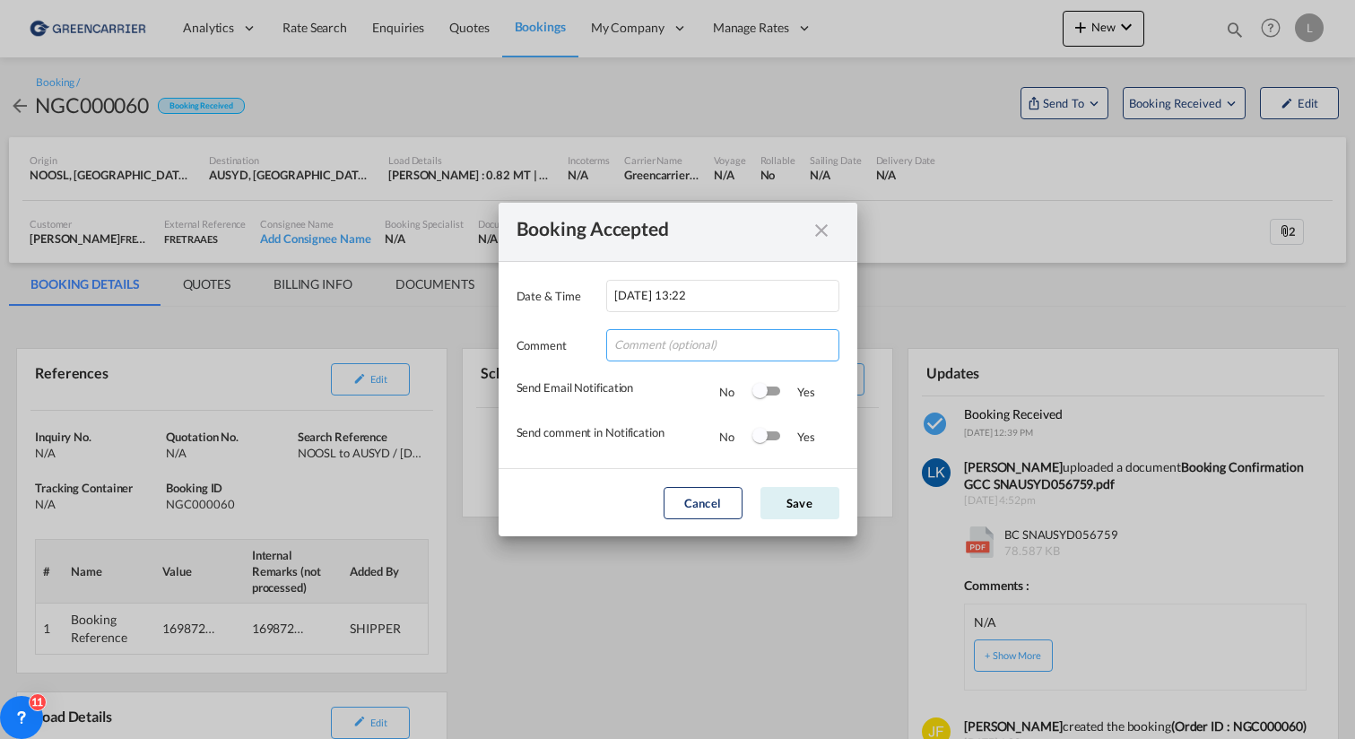
drag, startPoint x: 666, startPoint y: 340, endPoint x: 665, endPoint y: 350, distance: 9.9
click at [666, 340] on input "Date & ..." at bounding box center [722, 345] width 233 height 32
type input "Tusen takk for booking. Dokumenter er lastet opp!"
click at [766, 441] on div "Switch 2" at bounding box center [765, 437] width 27 height 22
click at [766, 397] on div "Switch 1" at bounding box center [765, 392] width 27 height 22
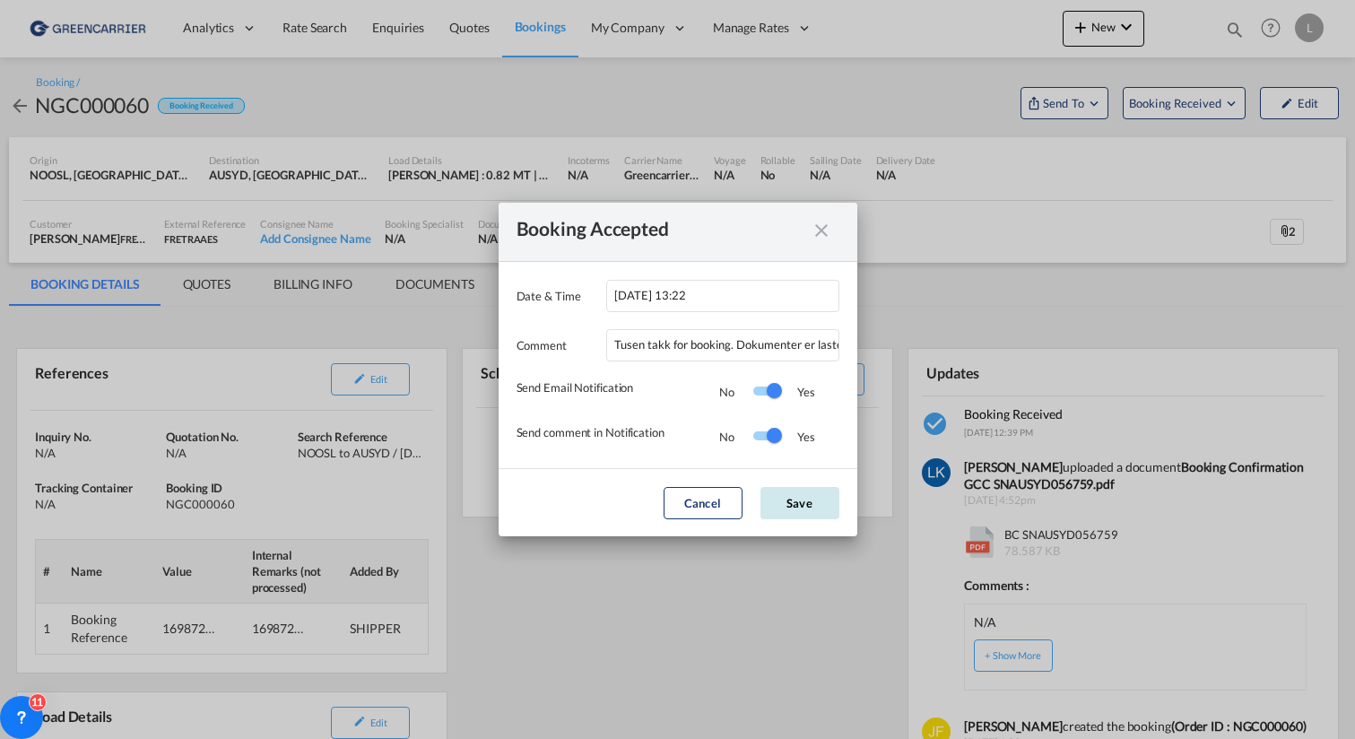
click at [785, 494] on button "Save" at bounding box center [799, 503] width 79 height 32
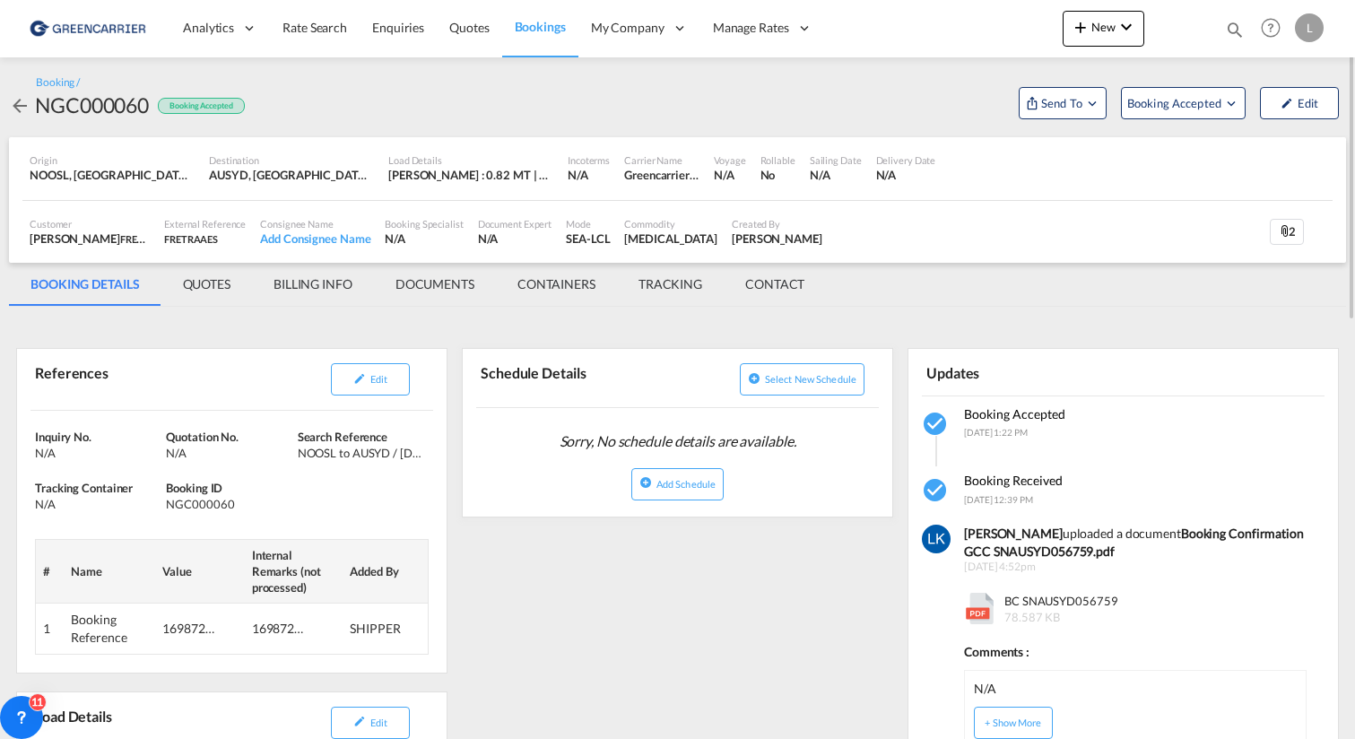
click at [1059, 121] on div "Booking / NGC000060 Booking Accepted Send To Cargowise Yet to sync Send Booking…" at bounding box center [677, 97] width 1337 height 80
click at [1062, 108] on span "Send To" at bounding box center [1061, 103] width 45 height 18
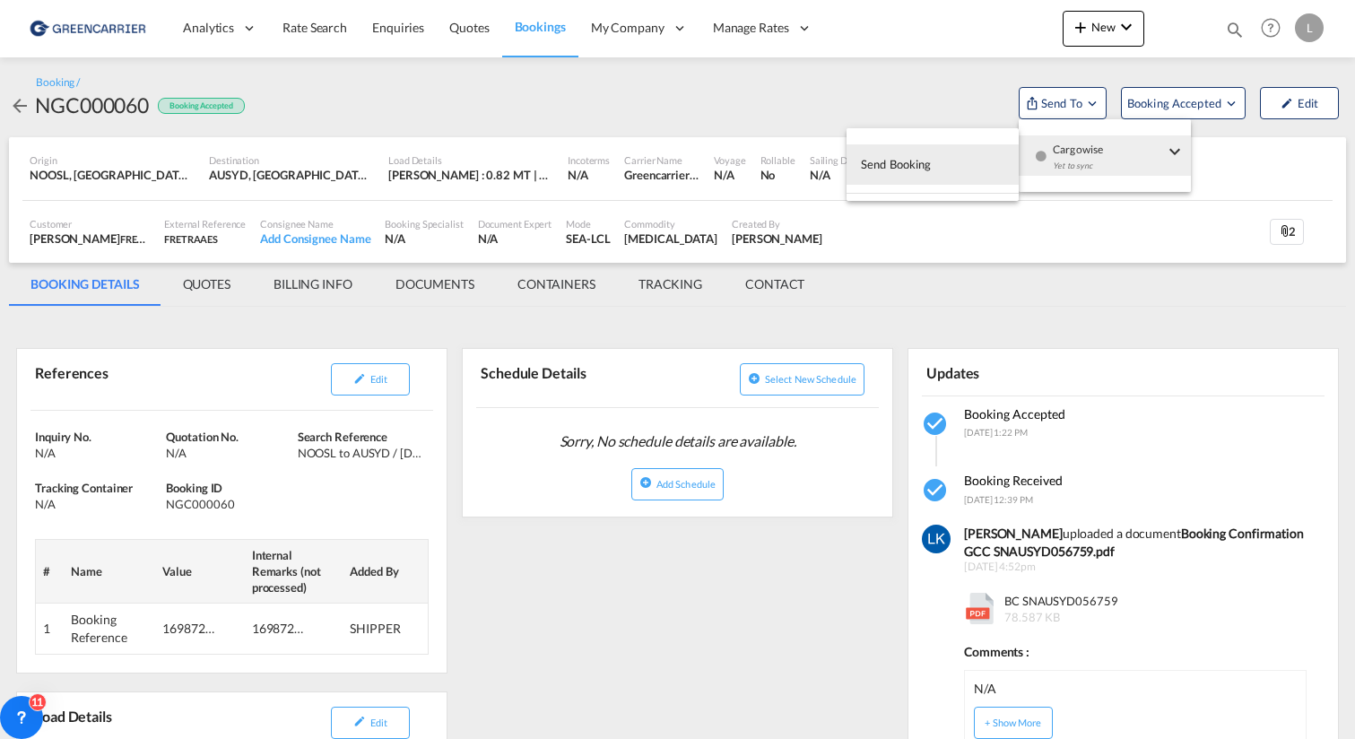
click at [1074, 308] on md-backdrop at bounding box center [677, 369] width 1355 height 739
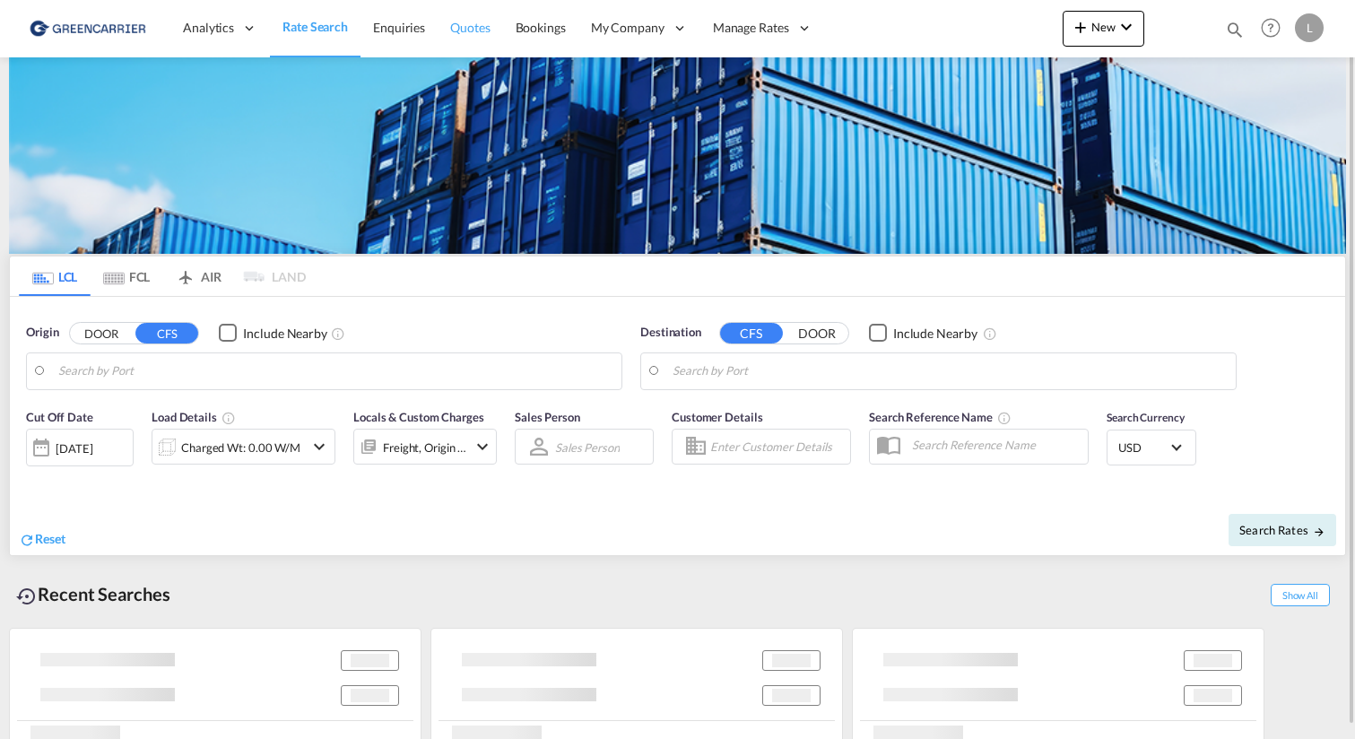
type input "[GEOGRAPHIC_DATA], NOOSL"
type input "[GEOGRAPHIC_DATA], AUBNE"
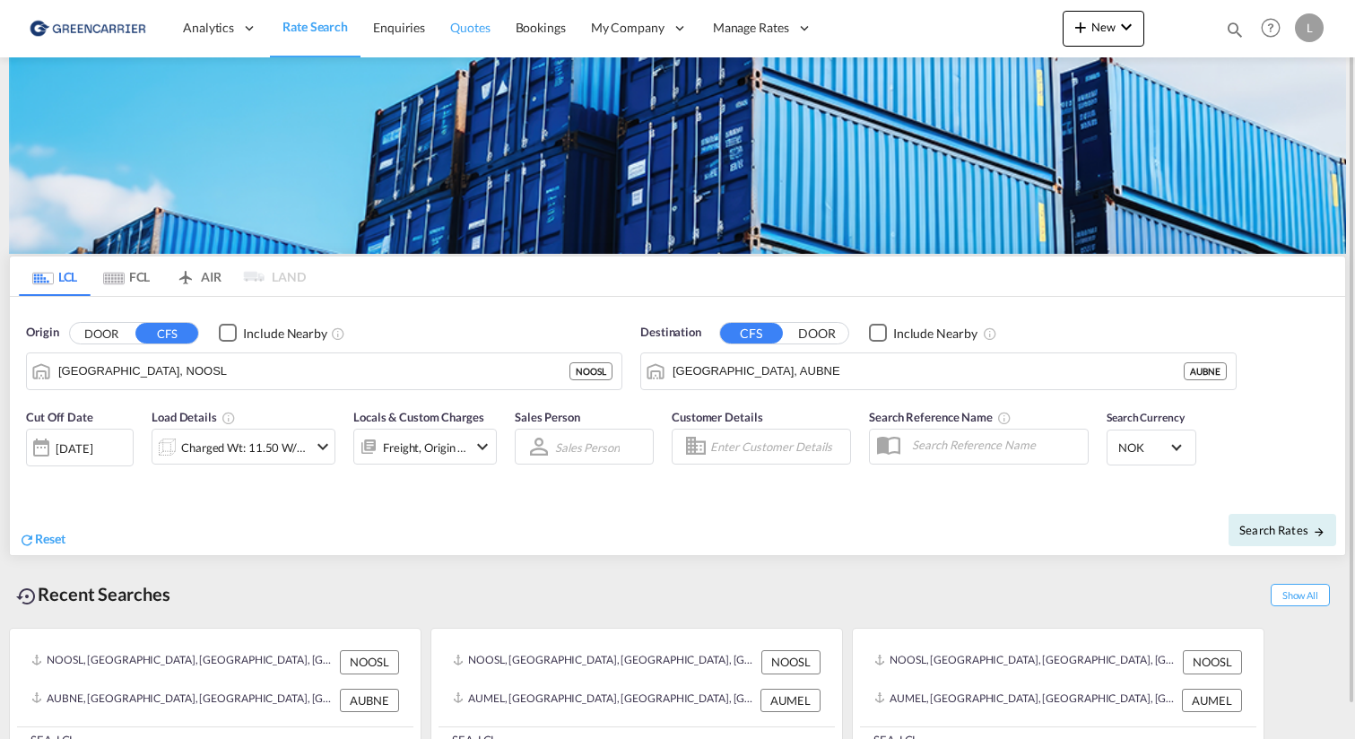
click at [480, 22] on span "Quotes" at bounding box center [469, 27] width 39 height 15
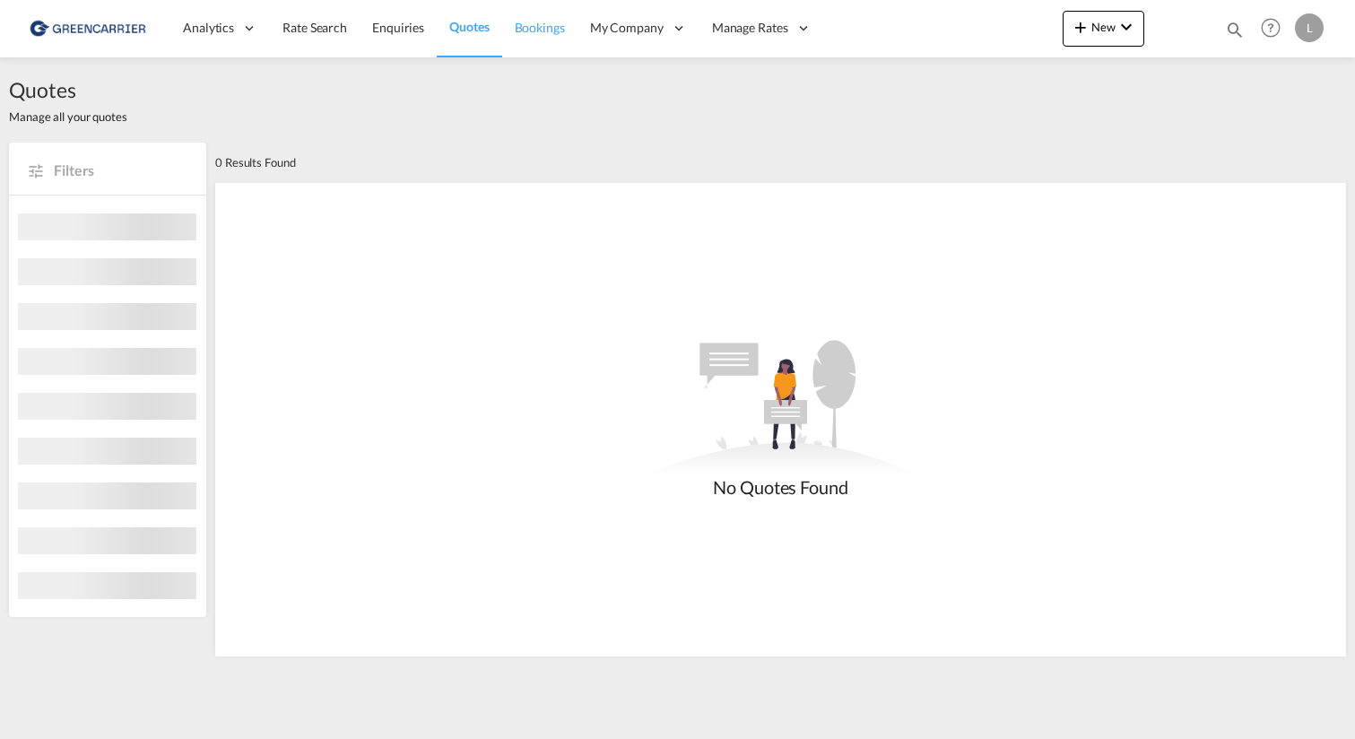
click at [538, 35] on span "Bookings" at bounding box center [540, 27] width 50 height 15
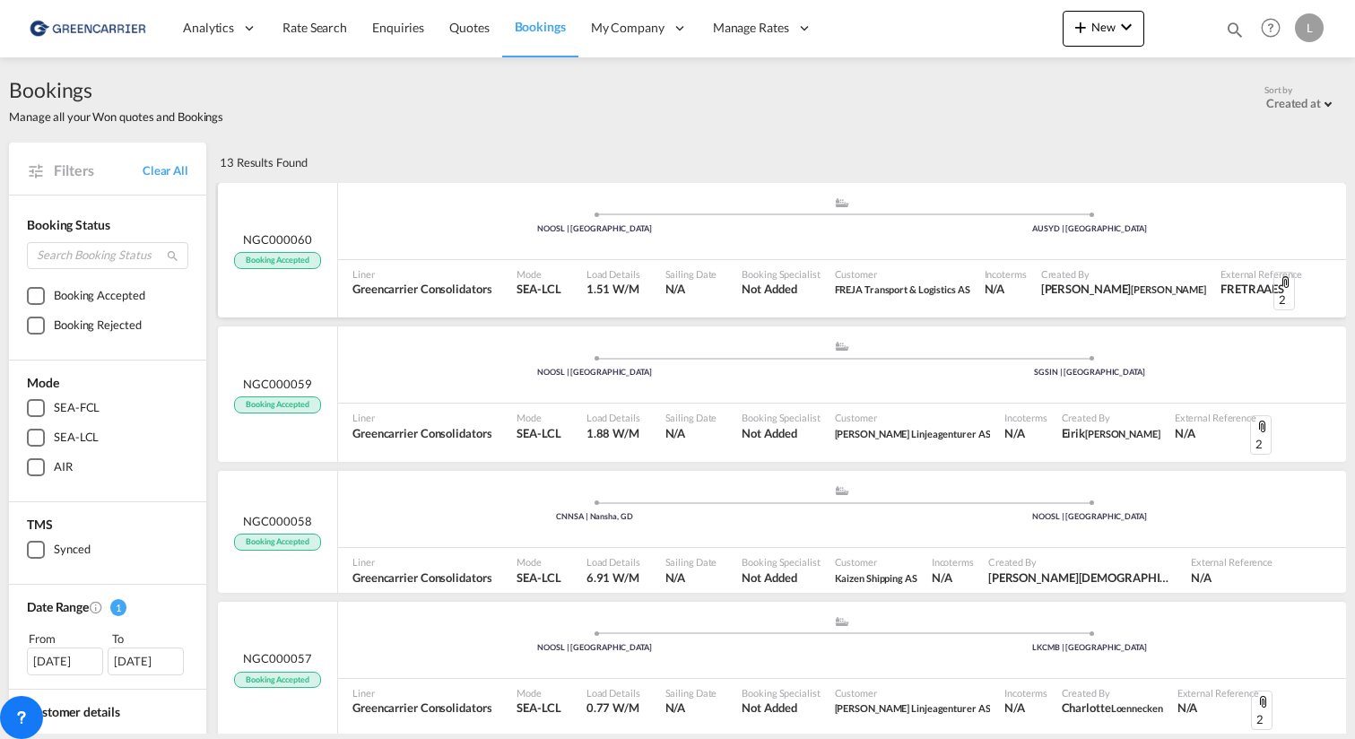
click at [481, 254] on div ".a{fill:#aaa8ad;} .a{fill:#aaa8ad;} NOOSL | [GEOGRAPHIC_DATA] AUSYD | [GEOGRAPH…" at bounding box center [842, 225] width 1008 height 58
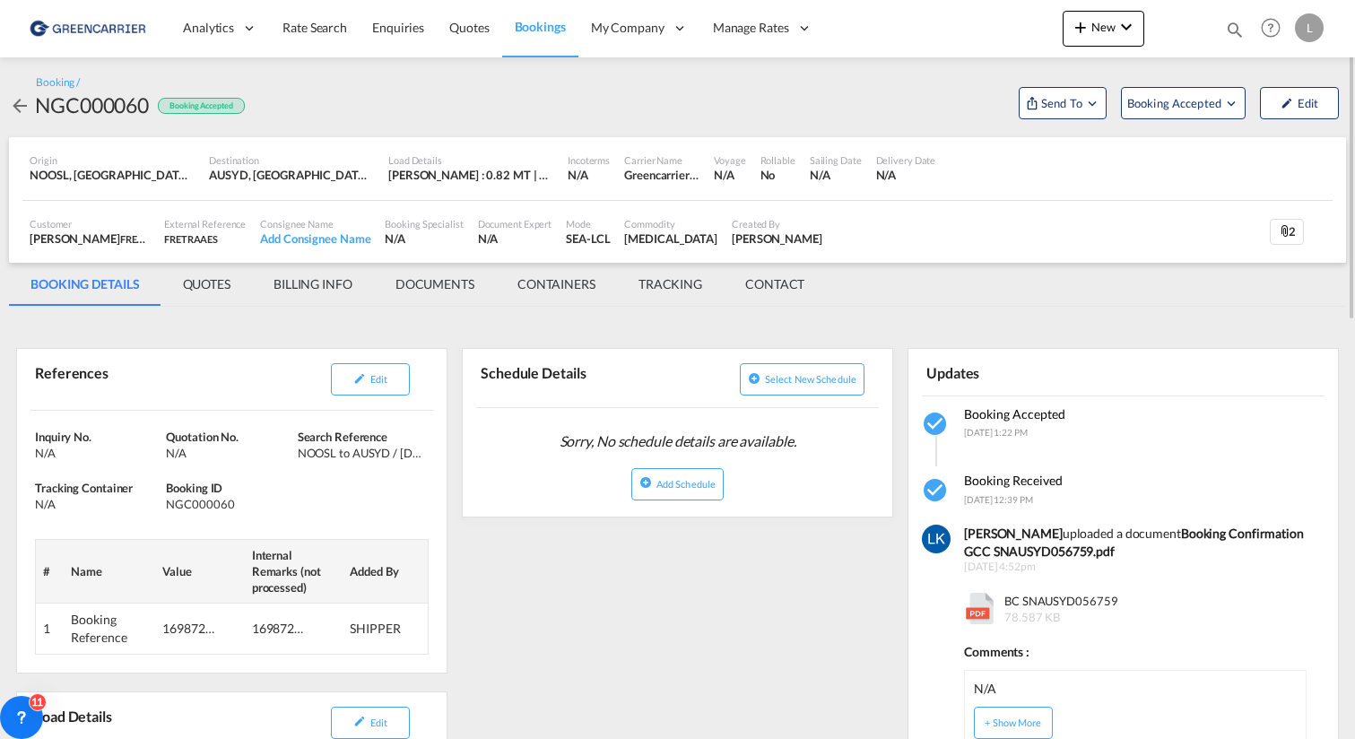
drag, startPoint x: 951, startPoint y: 307, endPoint x: 34, endPoint y: 254, distance: 918.7
